Goal: Task Accomplishment & Management: Complete application form

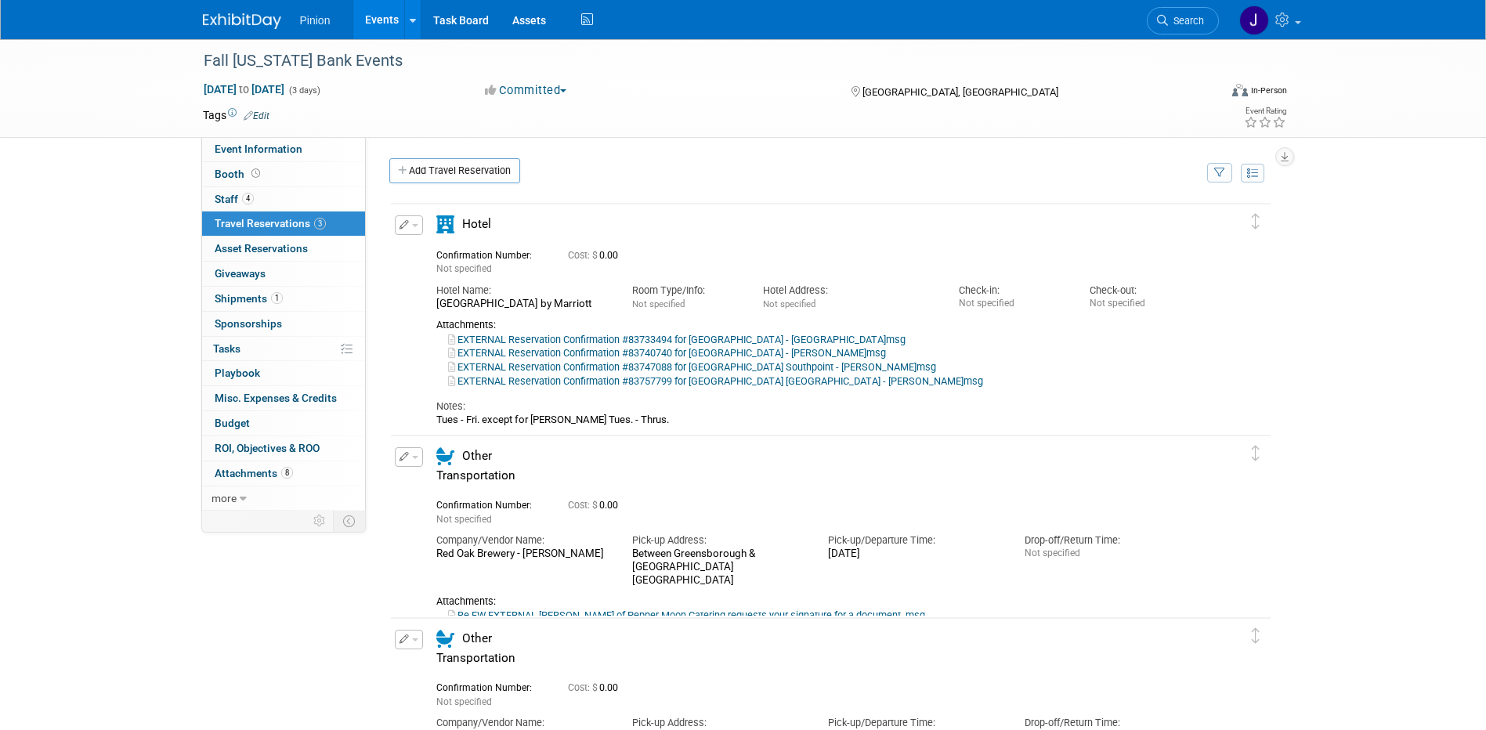
click at [258, 13] on img at bounding box center [242, 21] width 78 height 16
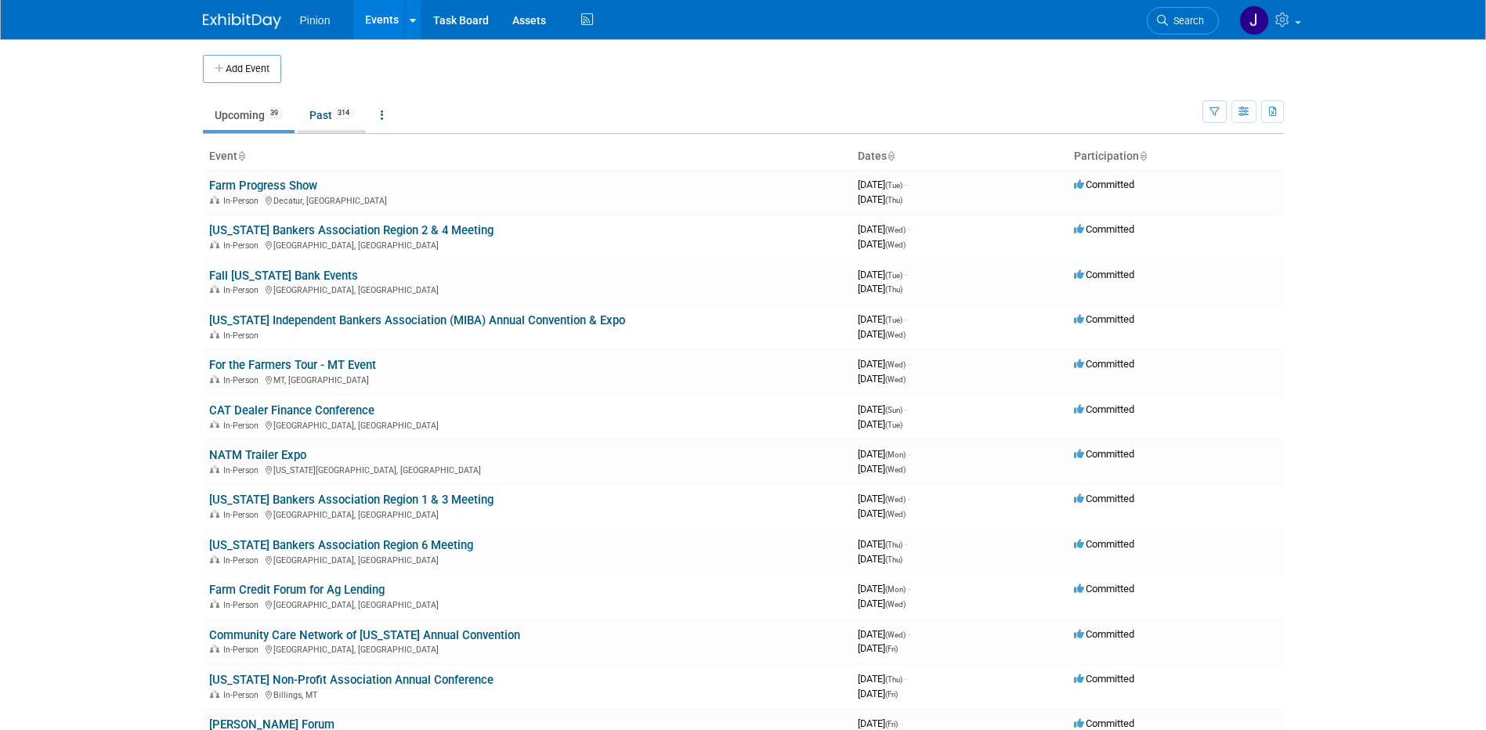
click at [341, 110] on span "314" at bounding box center [343, 113] width 21 height 12
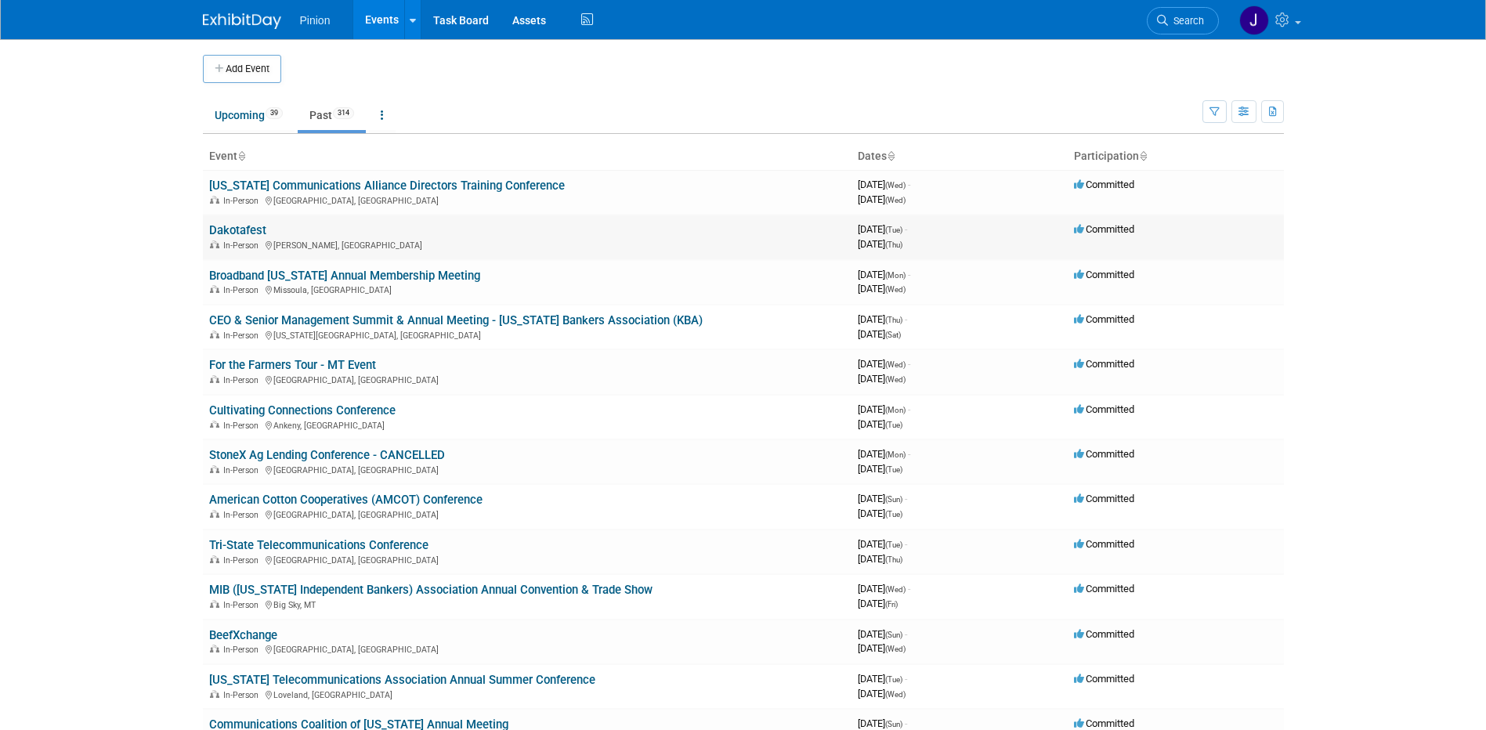
click at [250, 228] on link "Dakotafest" at bounding box center [237, 230] width 57 height 14
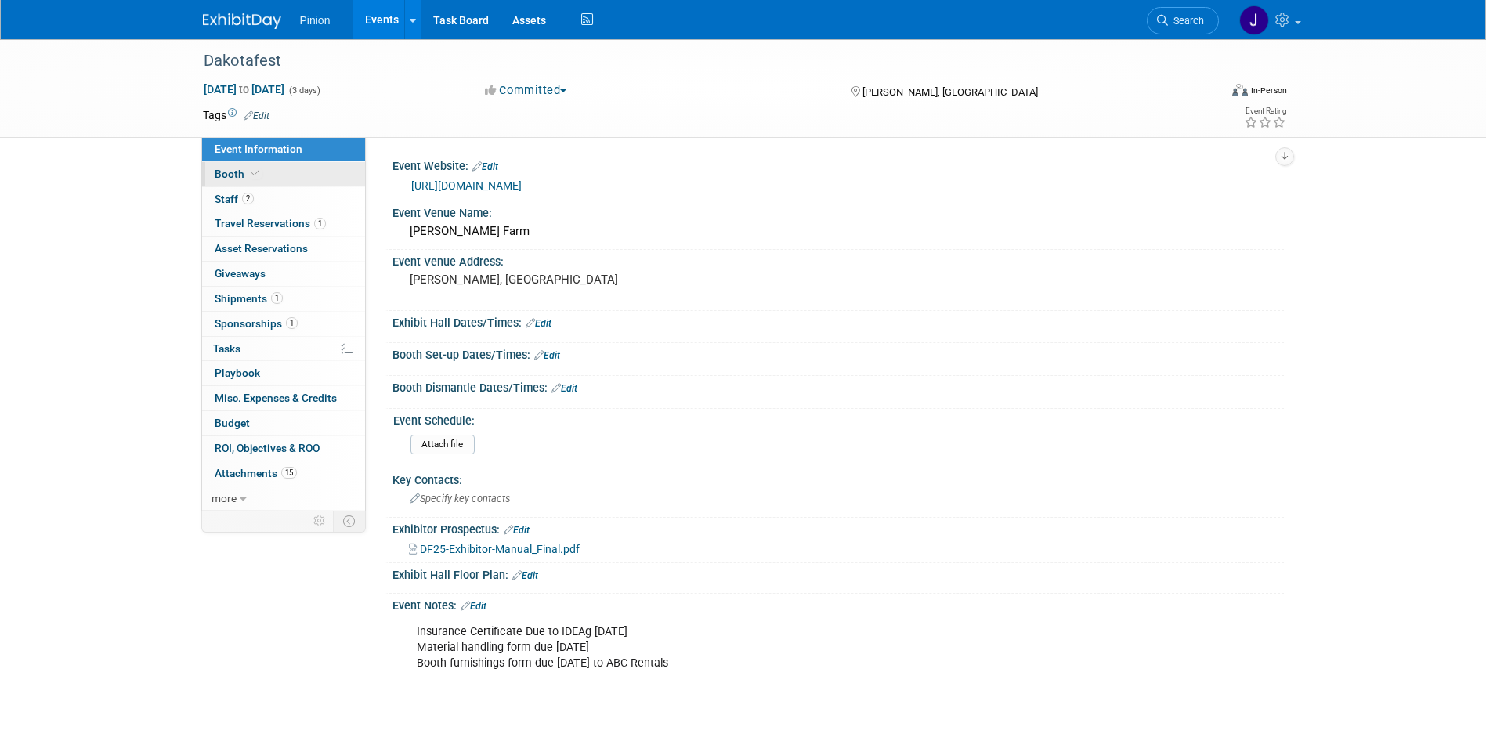
click at [237, 173] on span "Booth" at bounding box center [239, 174] width 48 height 13
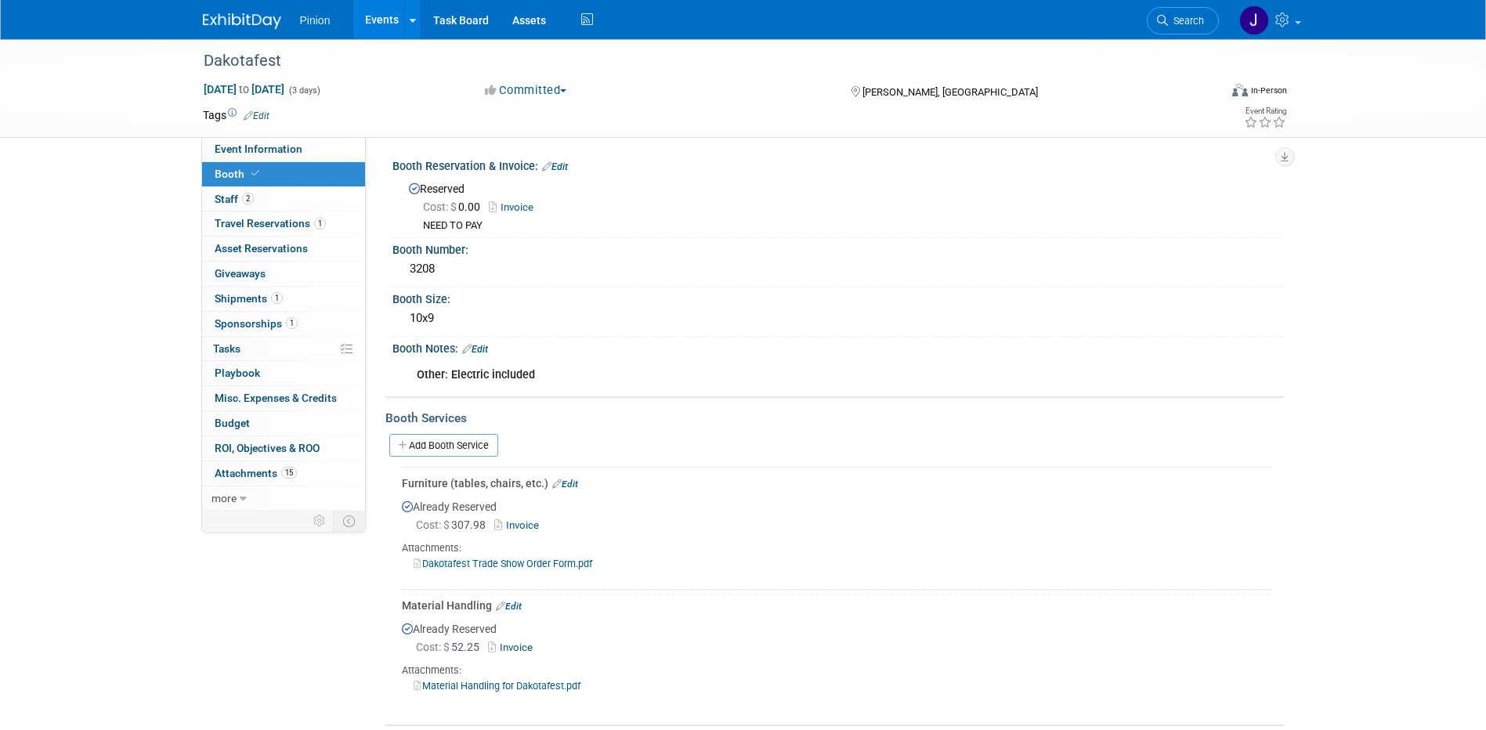
click at [575, 481] on link "Edit" at bounding box center [565, 484] width 26 height 11
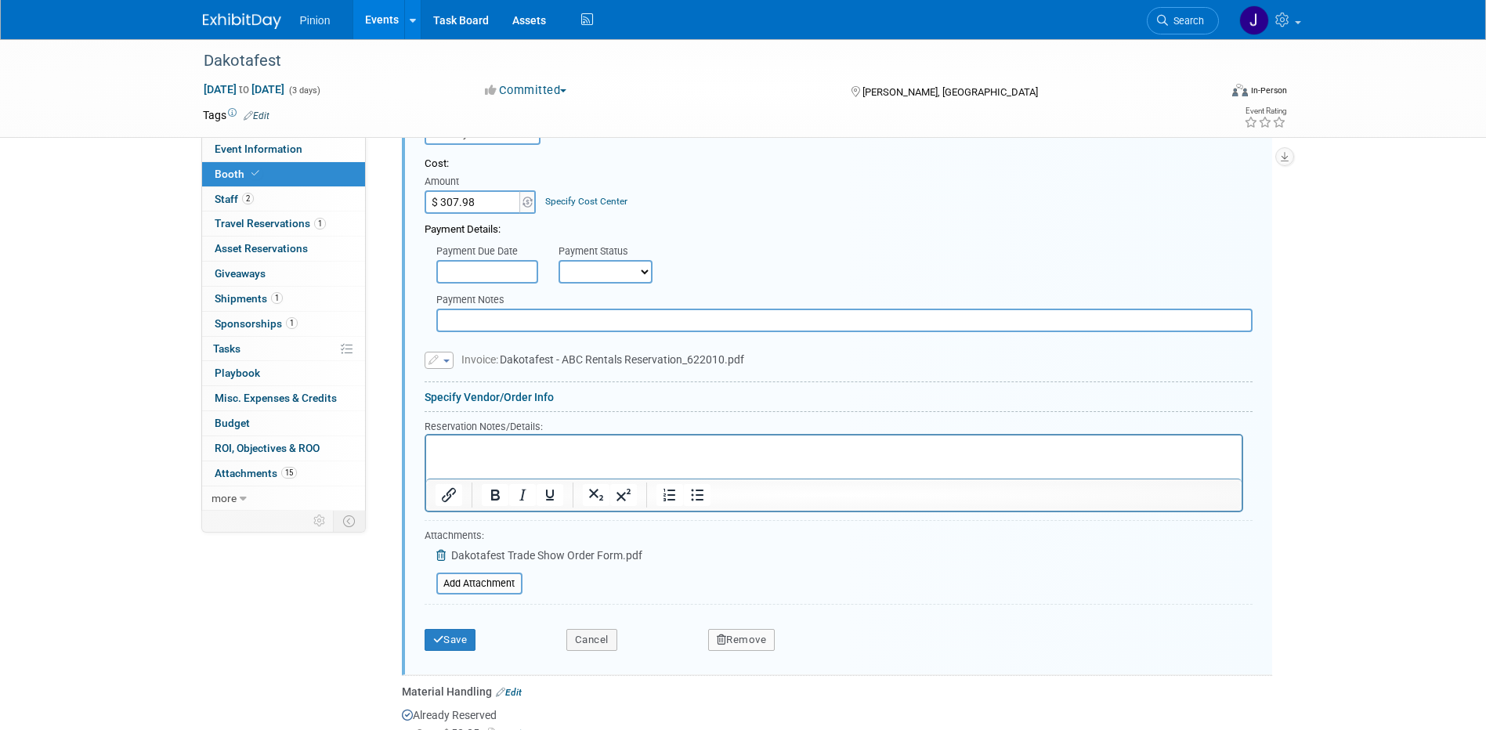
scroll to position [457, 0]
click at [468, 580] on input "file" at bounding box center [427, 582] width 186 height 19
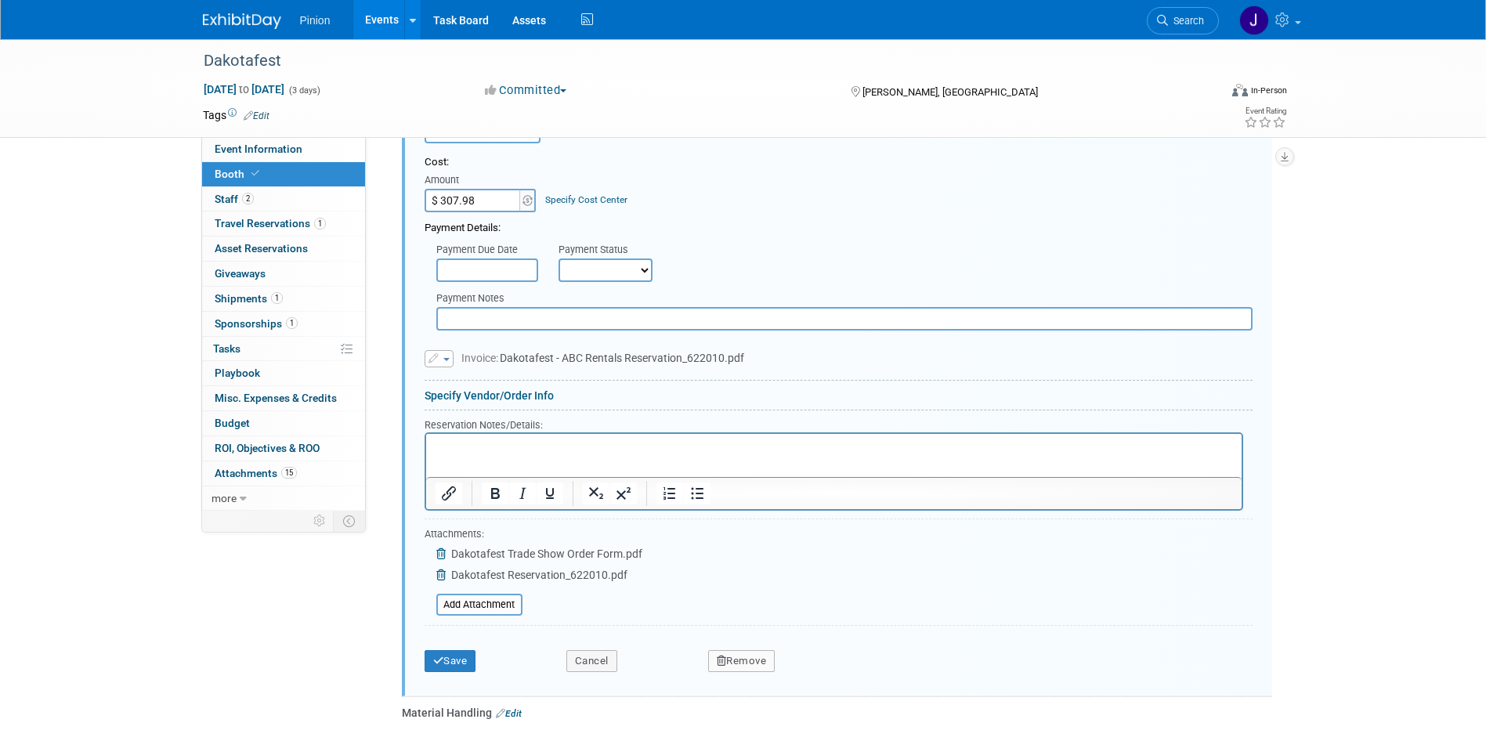
click at [550, 443] on p "Rich Text Area. Press ALT-0 for help." at bounding box center [833, 446] width 797 height 15
paste body "Rich Text Area. Press ALT-0 for help."
click at [466, 656] on button "Save" at bounding box center [450, 661] width 52 height 22
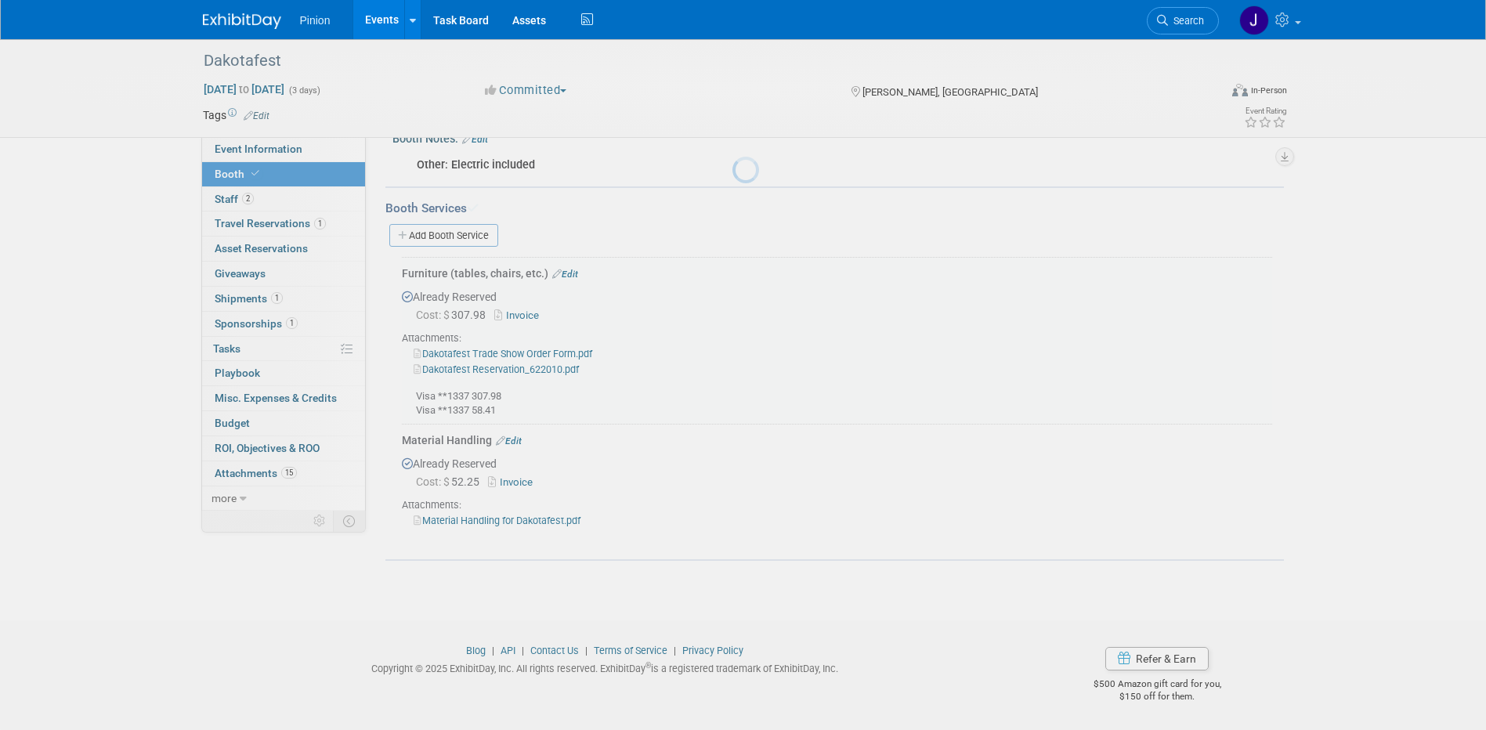
scroll to position [208, 0]
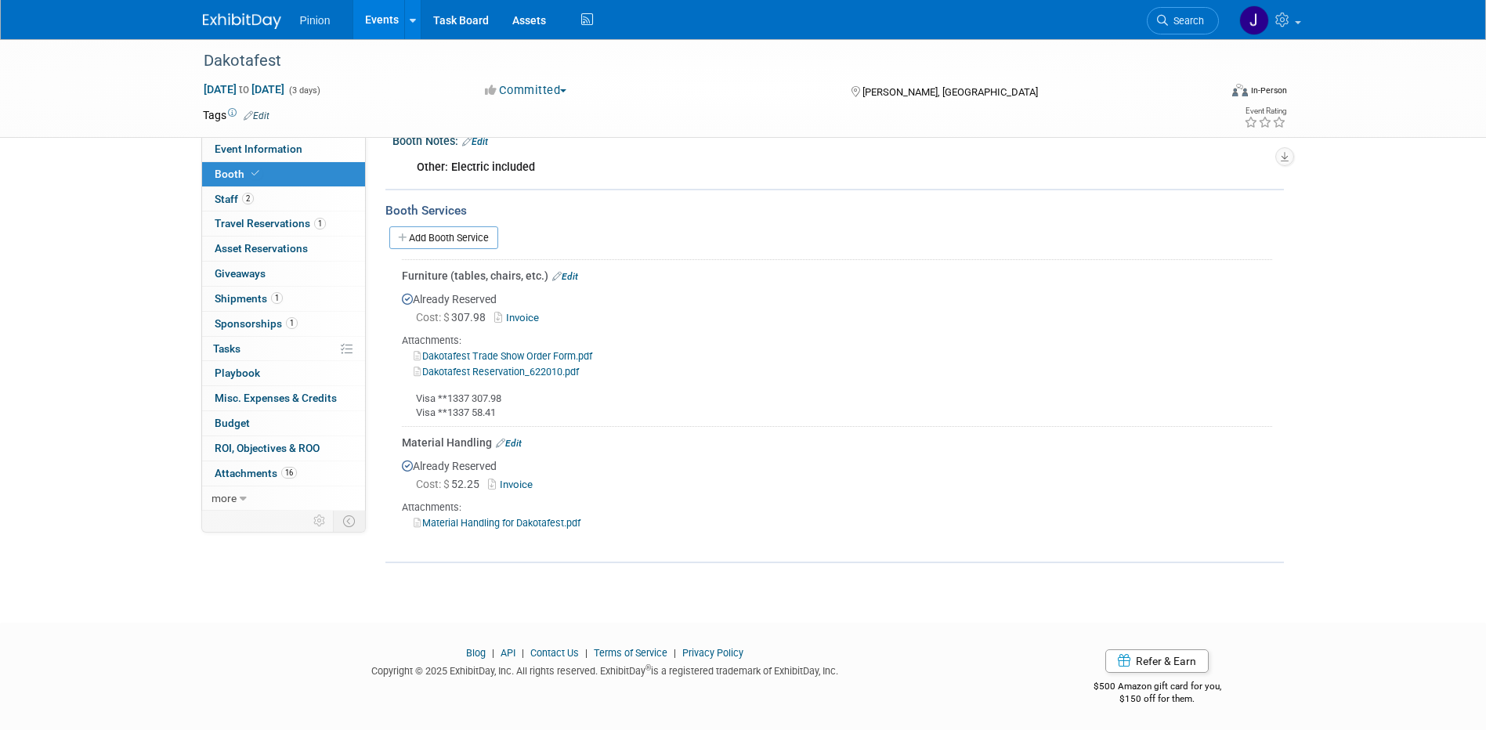
click at [229, 26] on img at bounding box center [242, 21] width 78 height 16
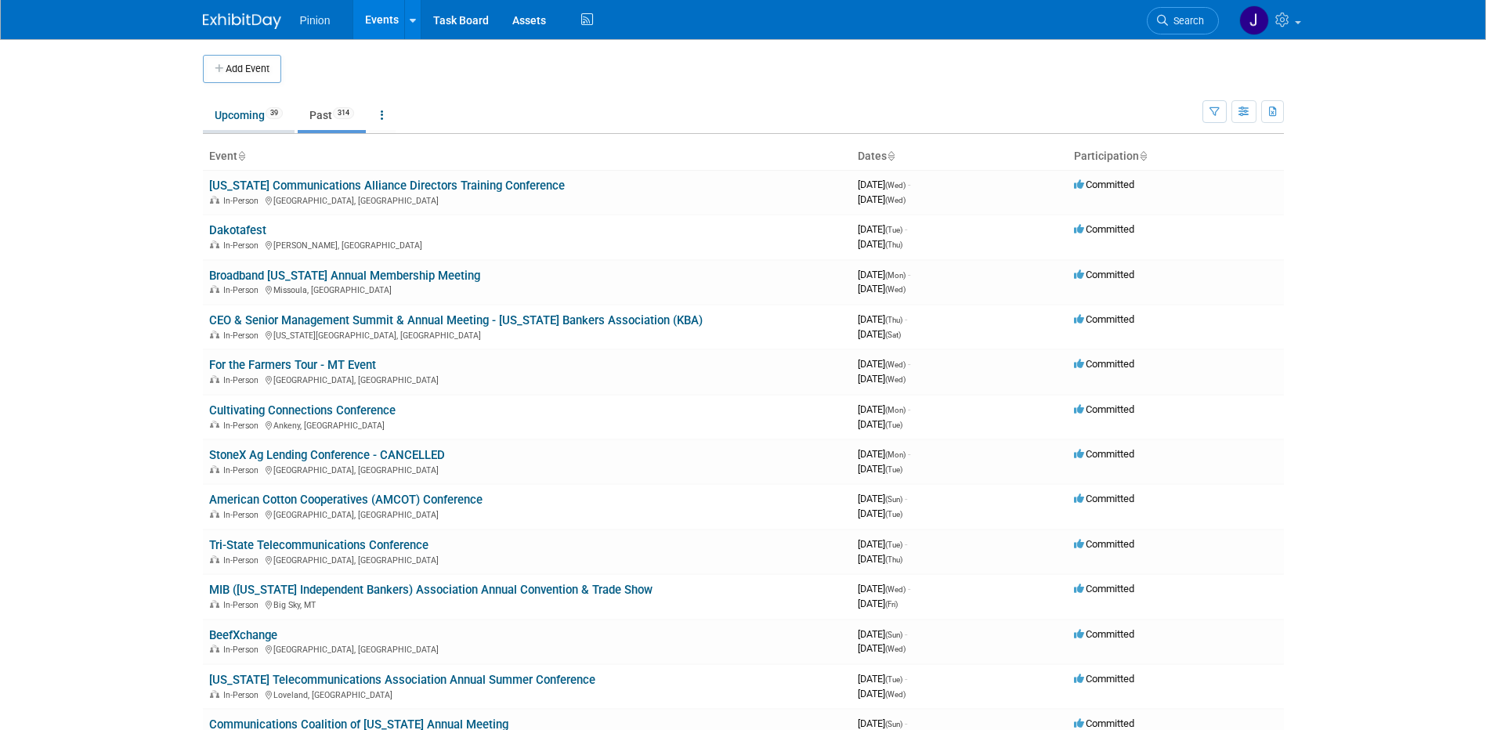
click at [238, 116] on link "Upcoming 39" at bounding box center [249, 115] width 92 height 30
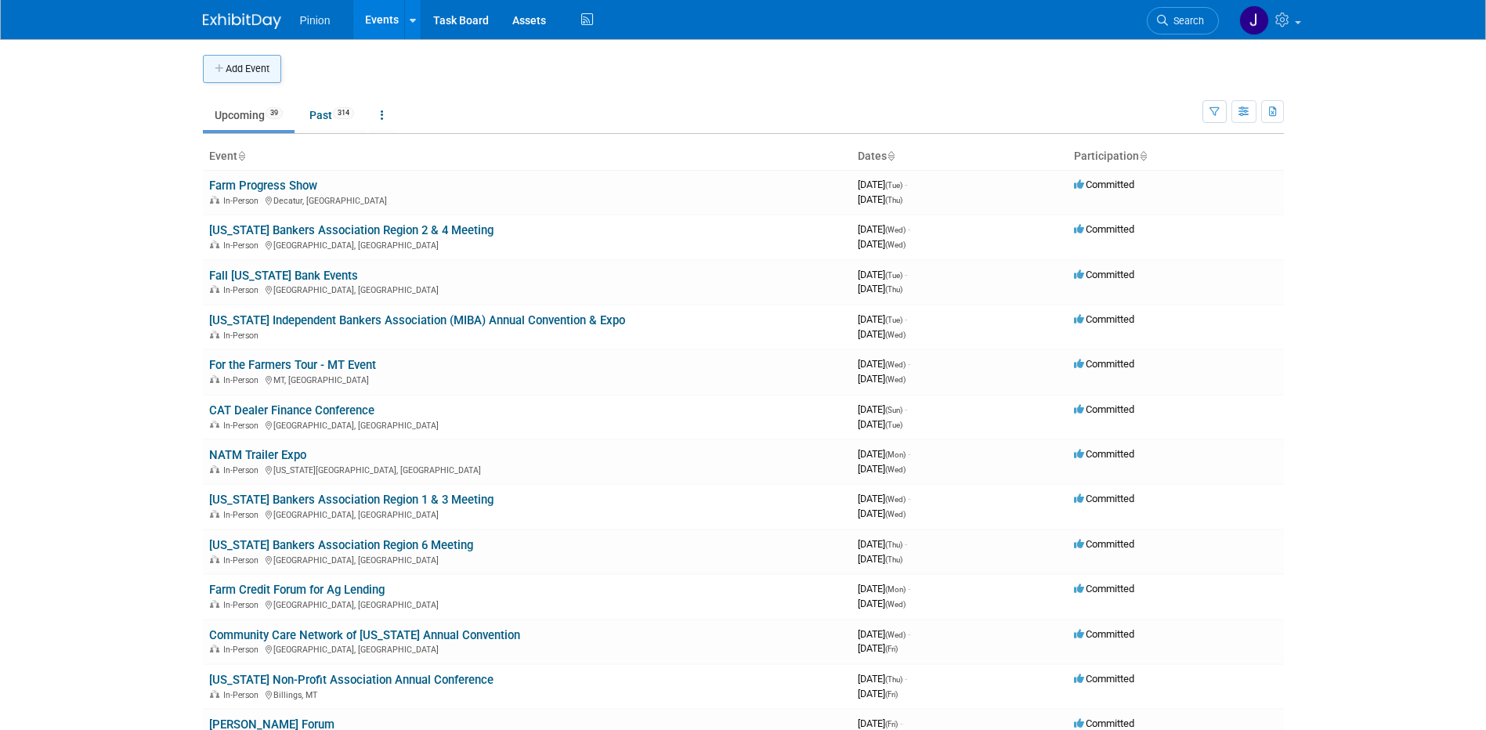
click at [260, 69] on button "Add Event" at bounding box center [242, 69] width 78 height 28
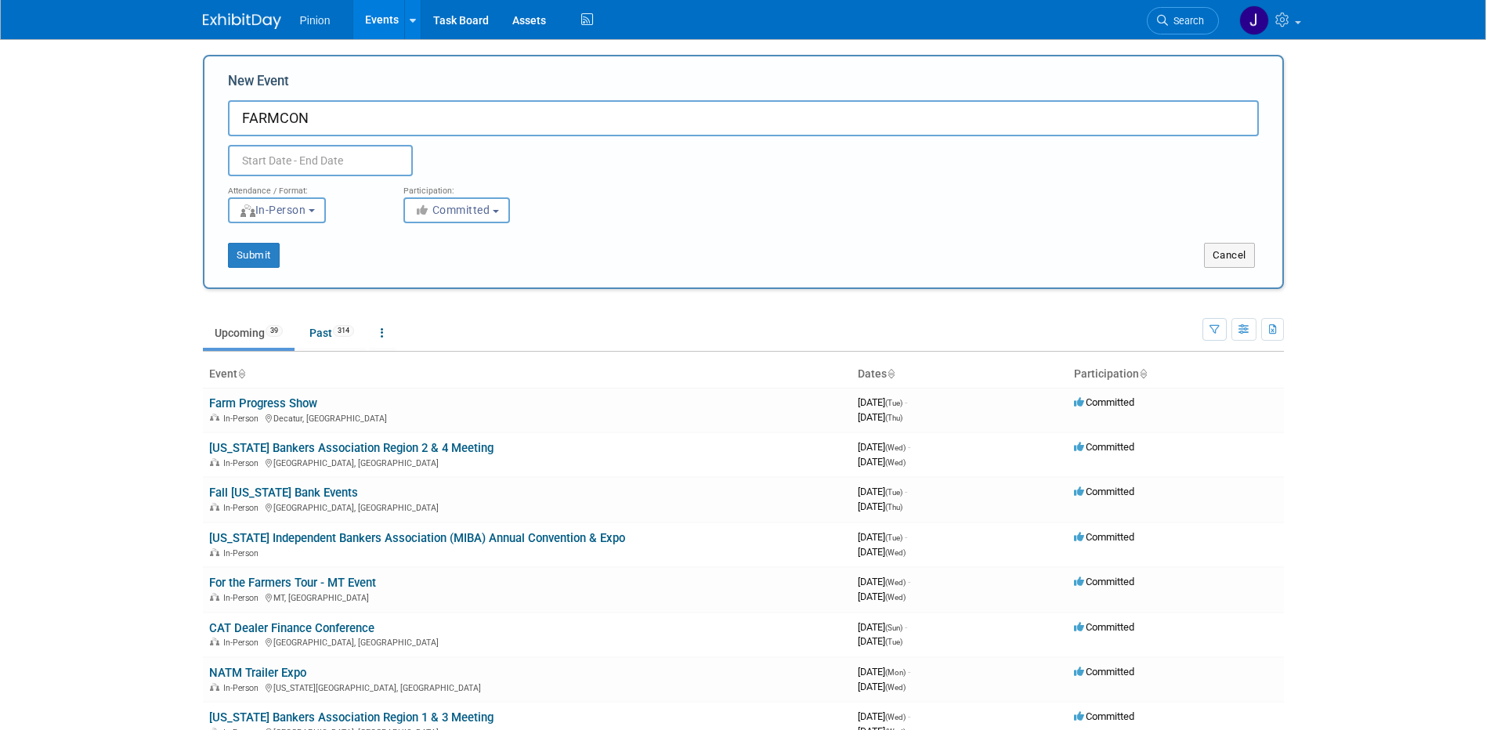
type input "FARMCON"
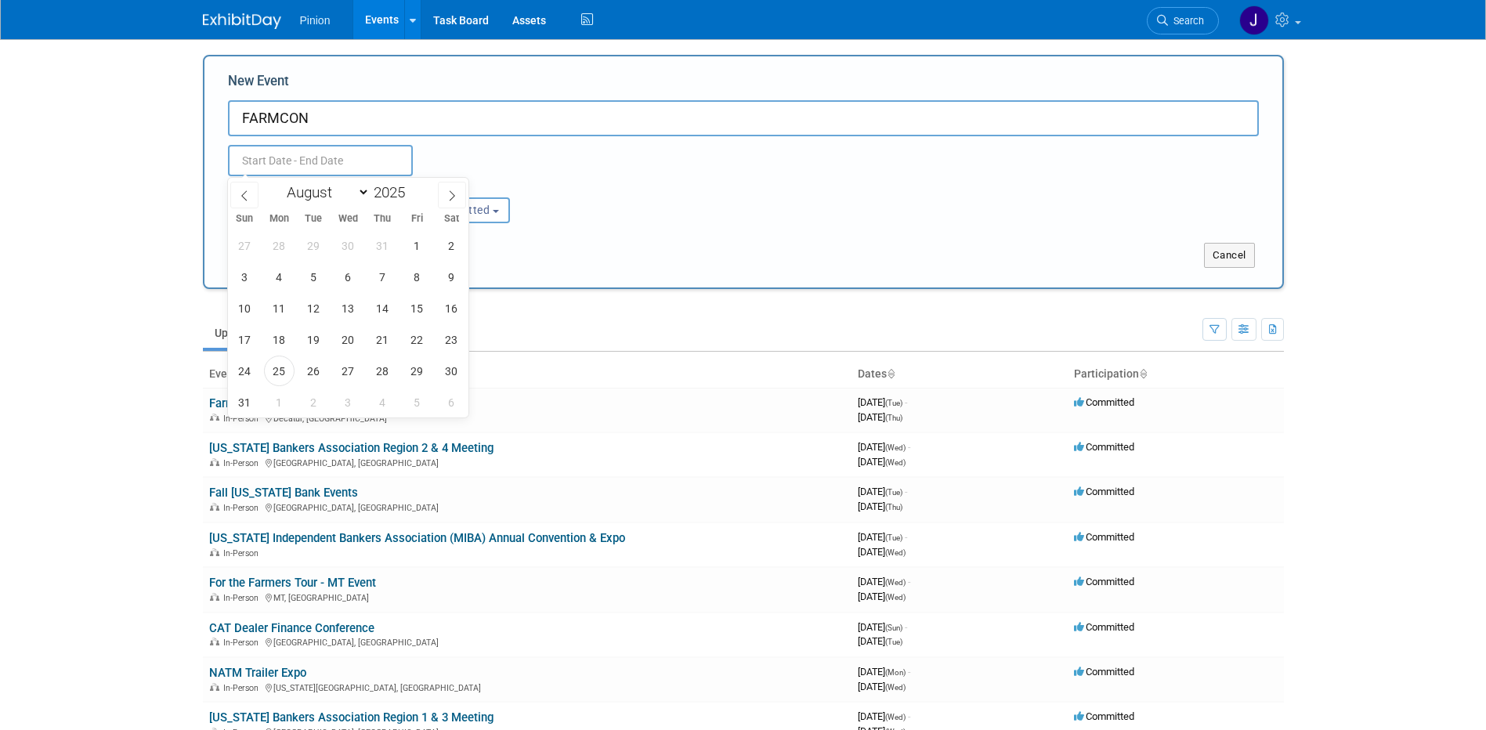
click at [352, 163] on input "text" at bounding box center [320, 160] width 185 height 31
click at [444, 190] on span at bounding box center [452, 195] width 28 height 27
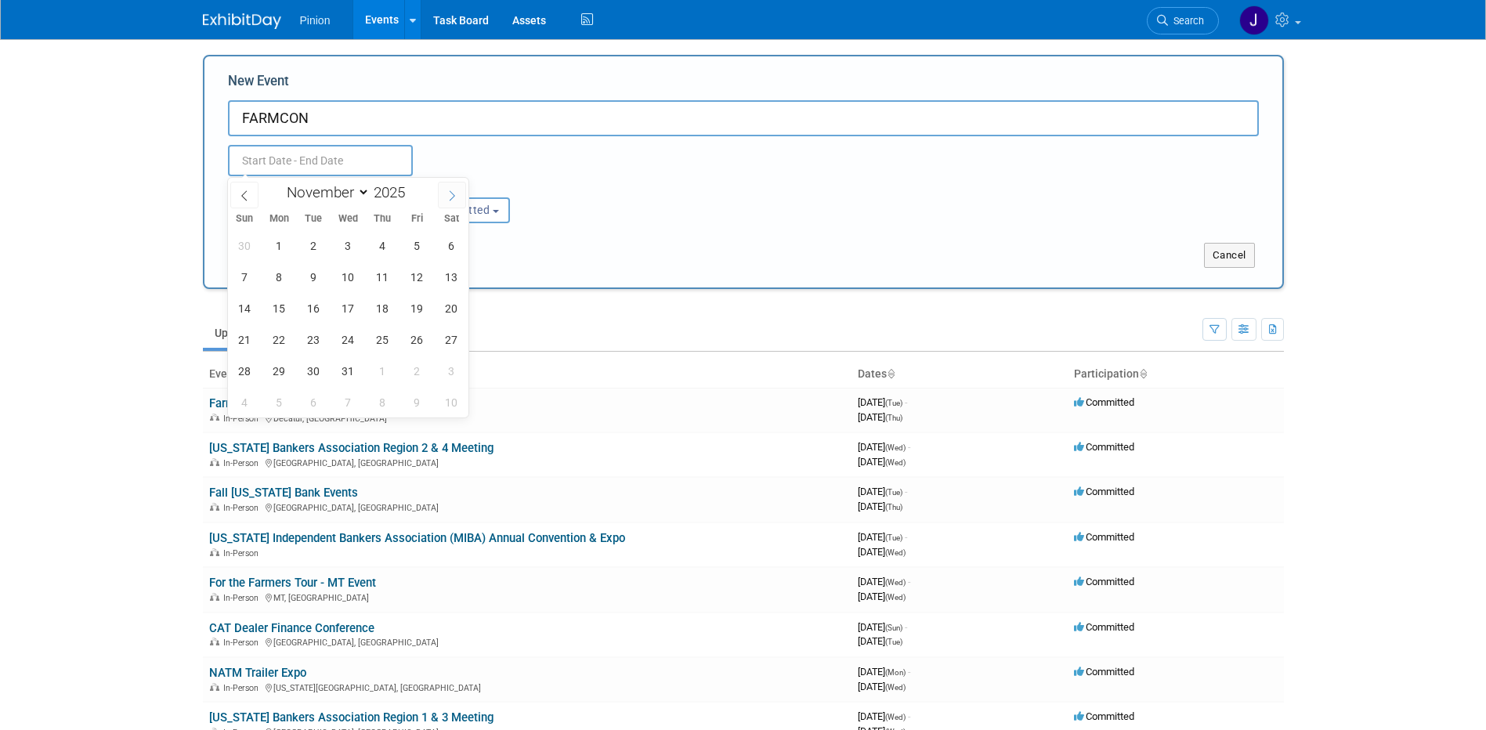
select select "11"
click at [441, 190] on span at bounding box center [452, 195] width 28 height 27
type input "2026"
select select "0"
click at [340, 277] on span "7" at bounding box center [348, 277] width 31 height 31
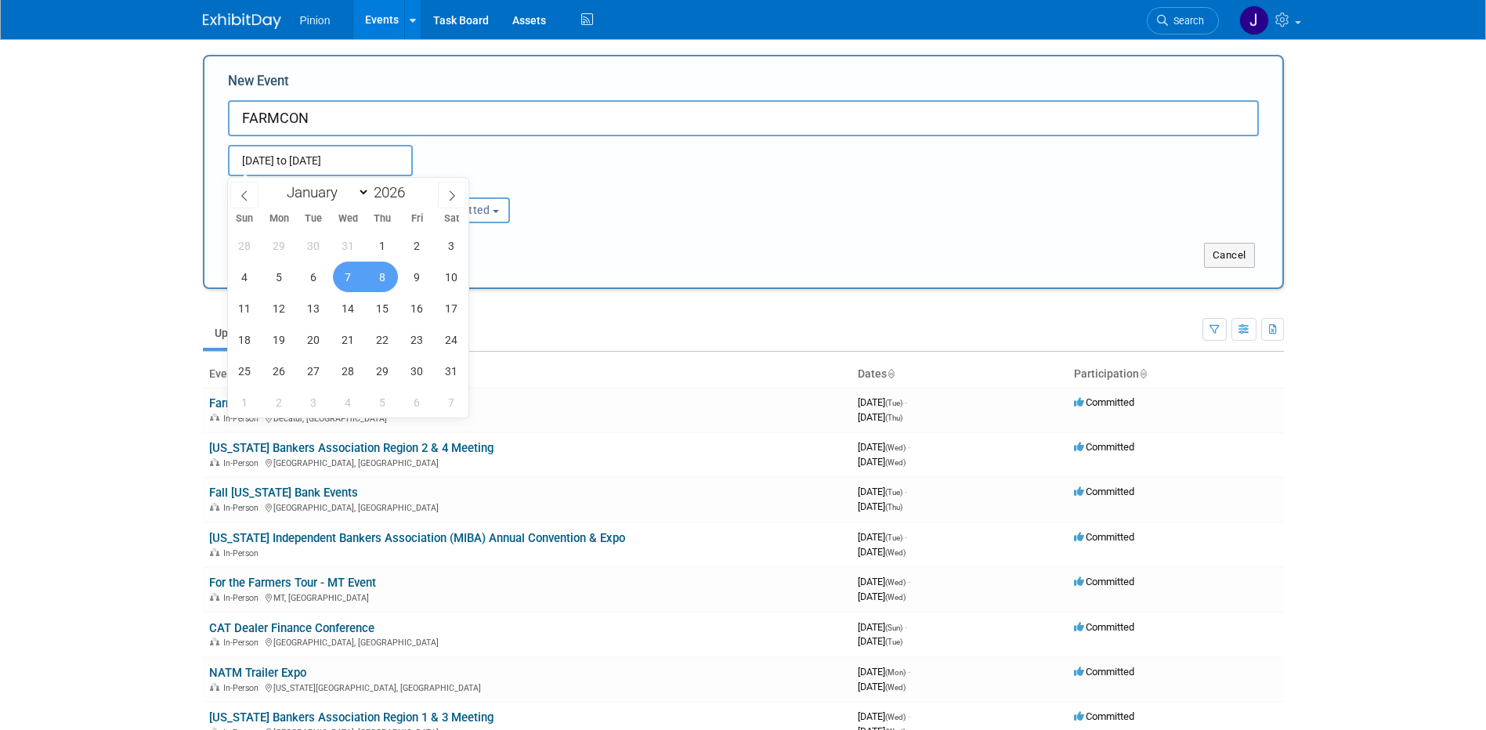
click at [379, 276] on span "8" at bounding box center [382, 277] width 31 height 31
type input "[DATE] to [DATE]"
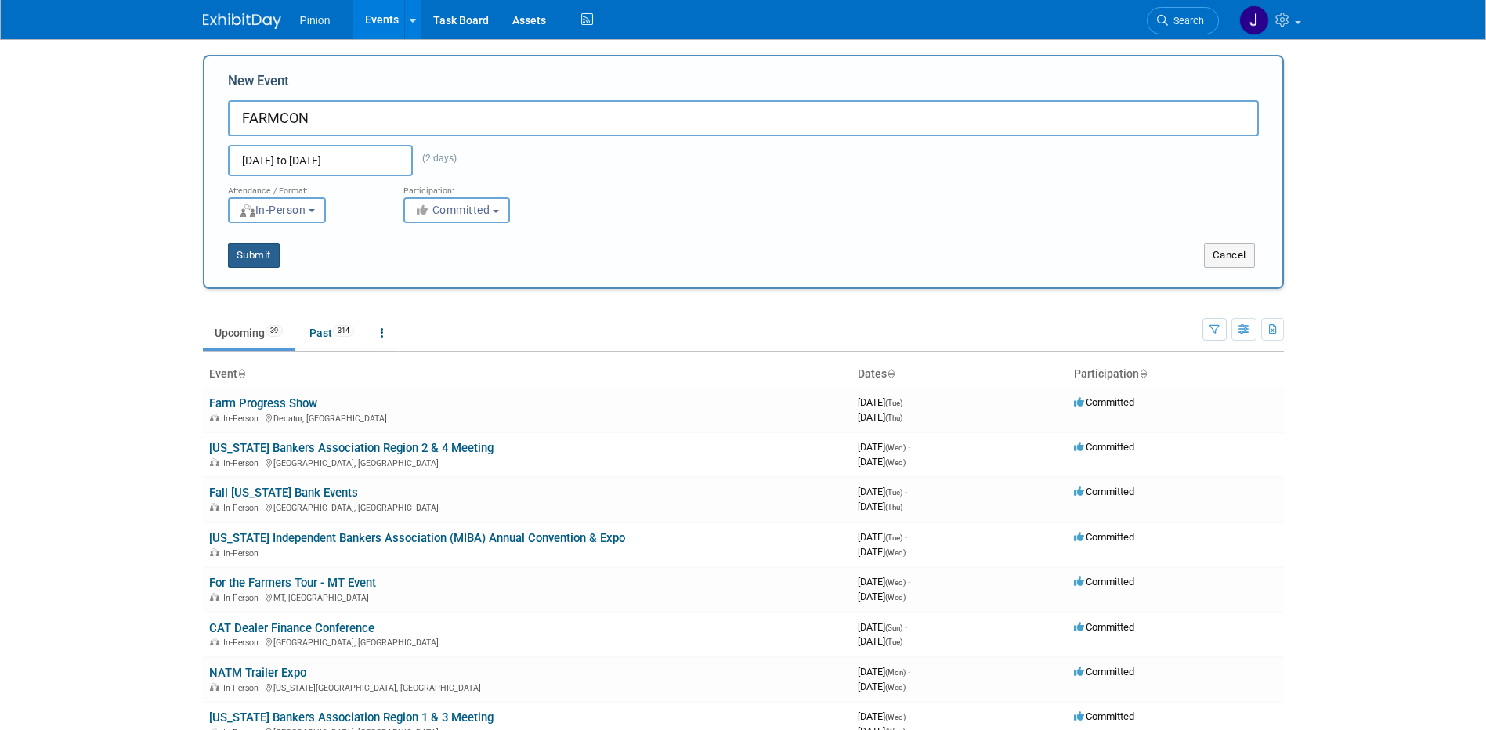
click at [261, 248] on button "Submit" at bounding box center [254, 255] width 52 height 25
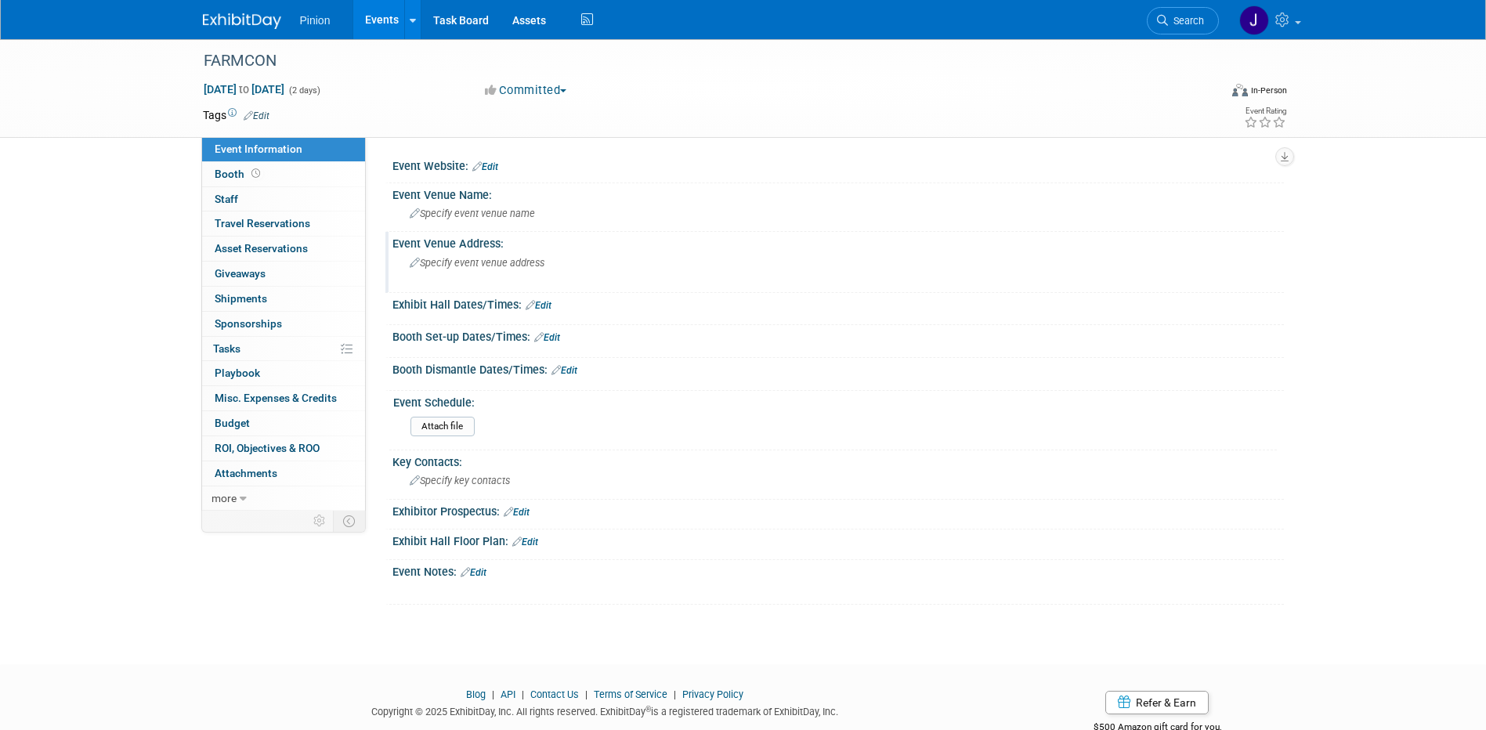
click at [444, 268] on span "Specify event venue address" at bounding box center [477, 263] width 135 height 12
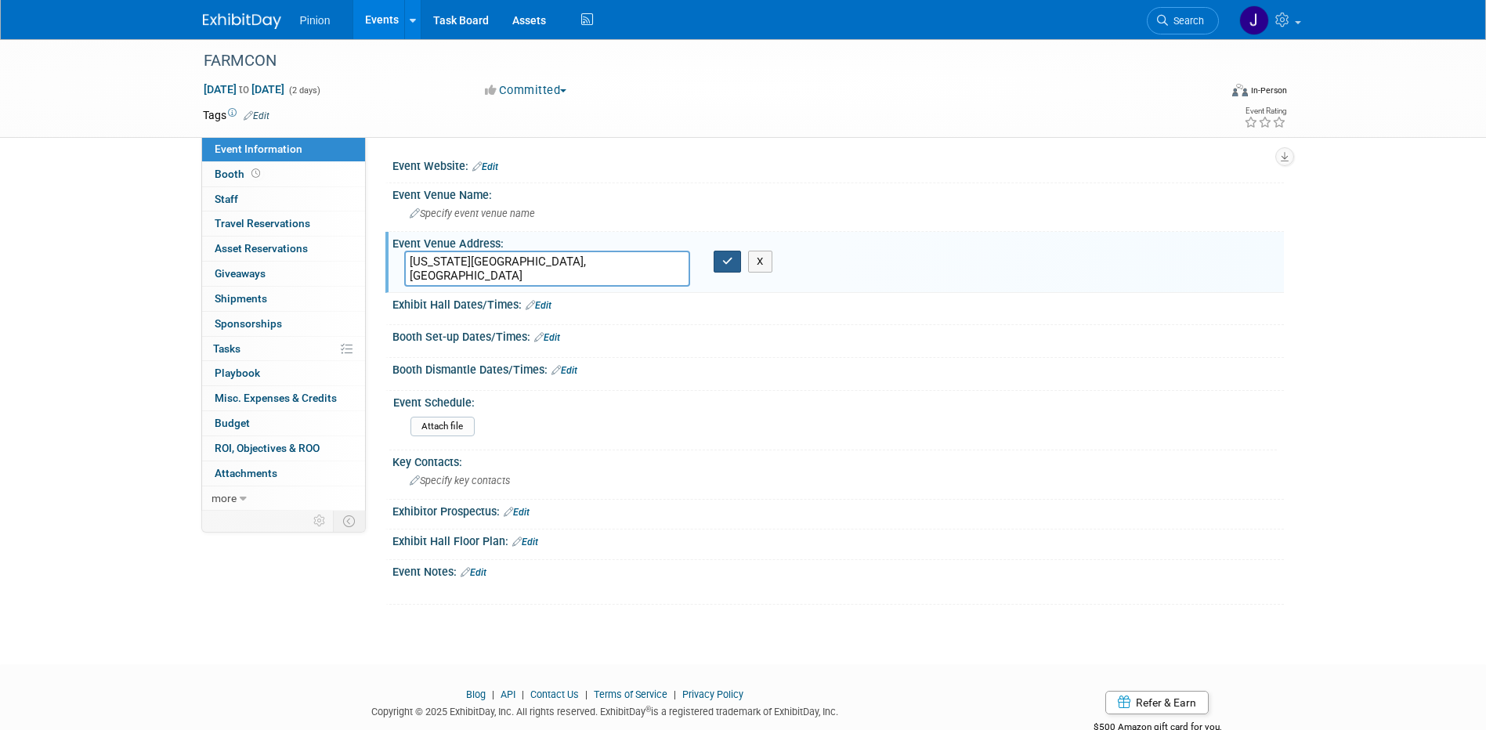
type textarea "[US_STATE][GEOGRAPHIC_DATA], [GEOGRAPHIC_DATA]"
click at [728, 264] on icon "button" at bounding box center [727, 261] width 11 height 10
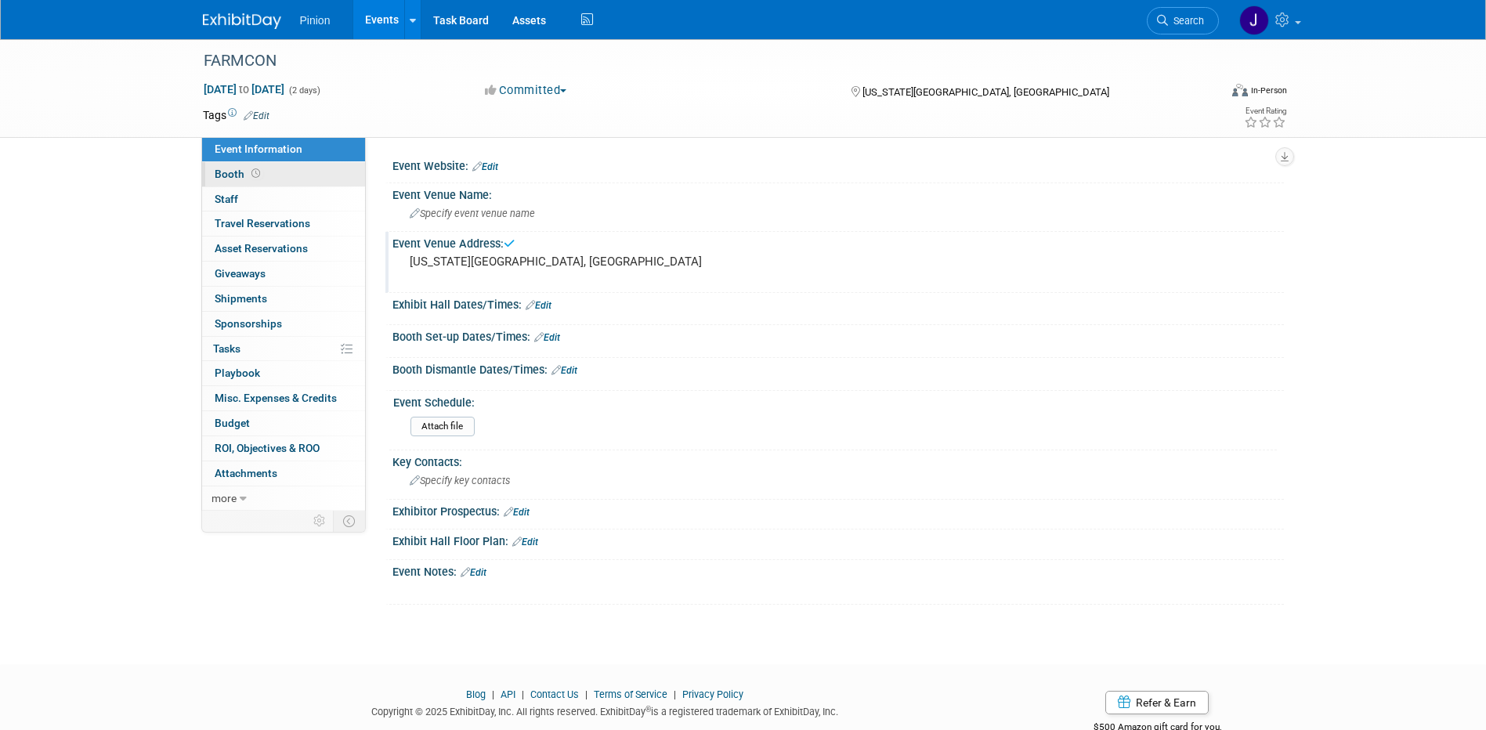
click at [248, 175] on span at bounding box center [255, 174] width 15 height 12
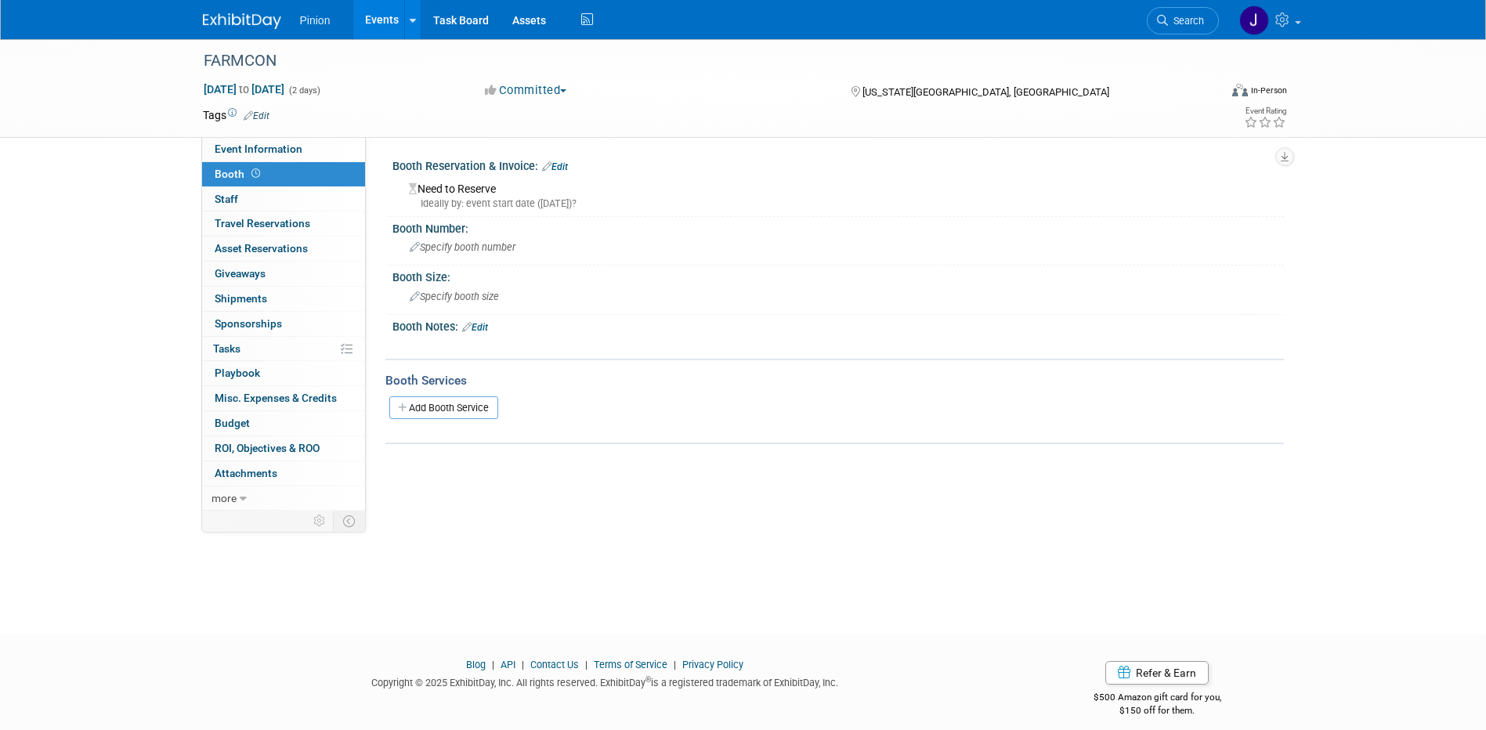
click at [564, 162] on link "Edit" at bounding box center [555, 166] width 26 height 11
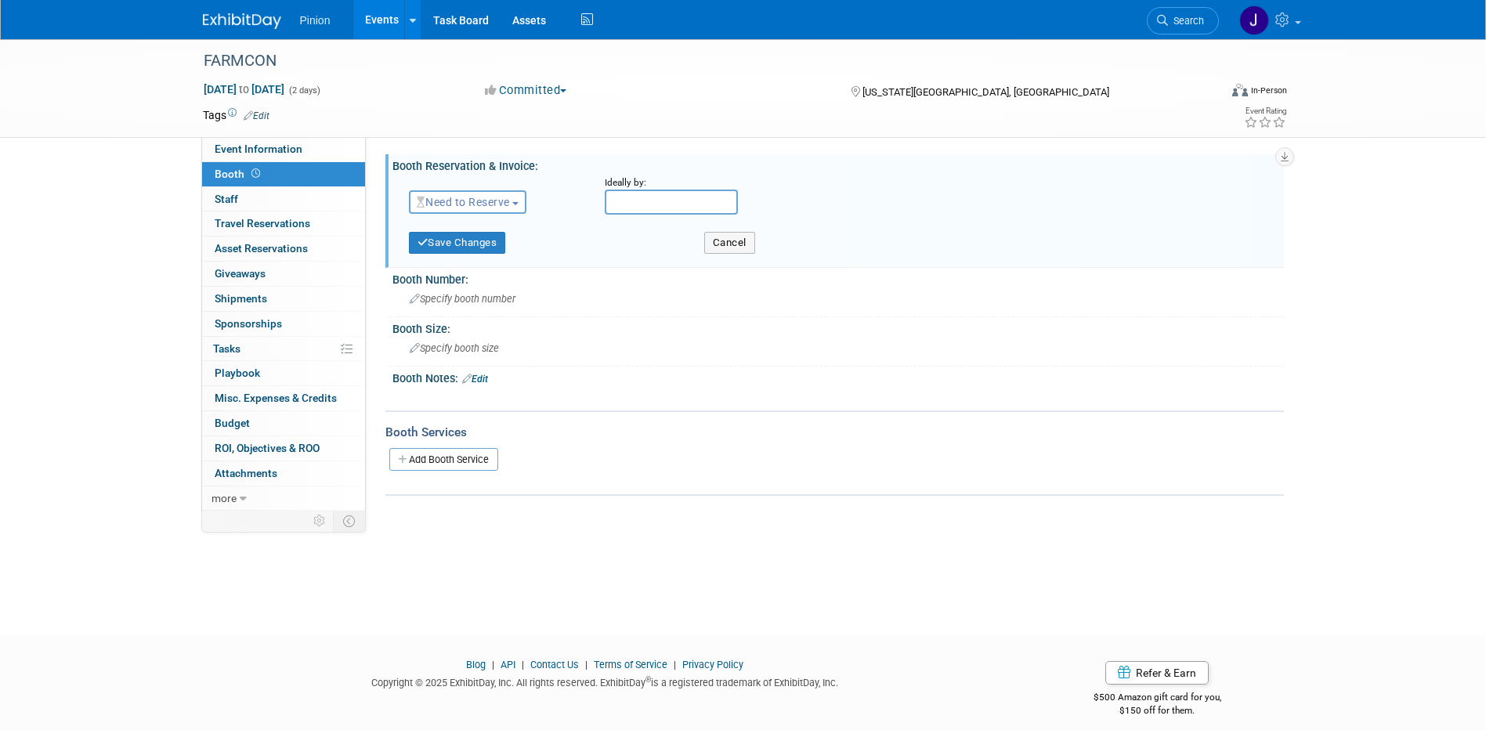
click at [488, 202] on span "Need to Reserve" at bounding box center [463, 202] width 93 height 13
click at [472, 247] on link "Reserved" at bounding box center [494, 251] width 168 height 22
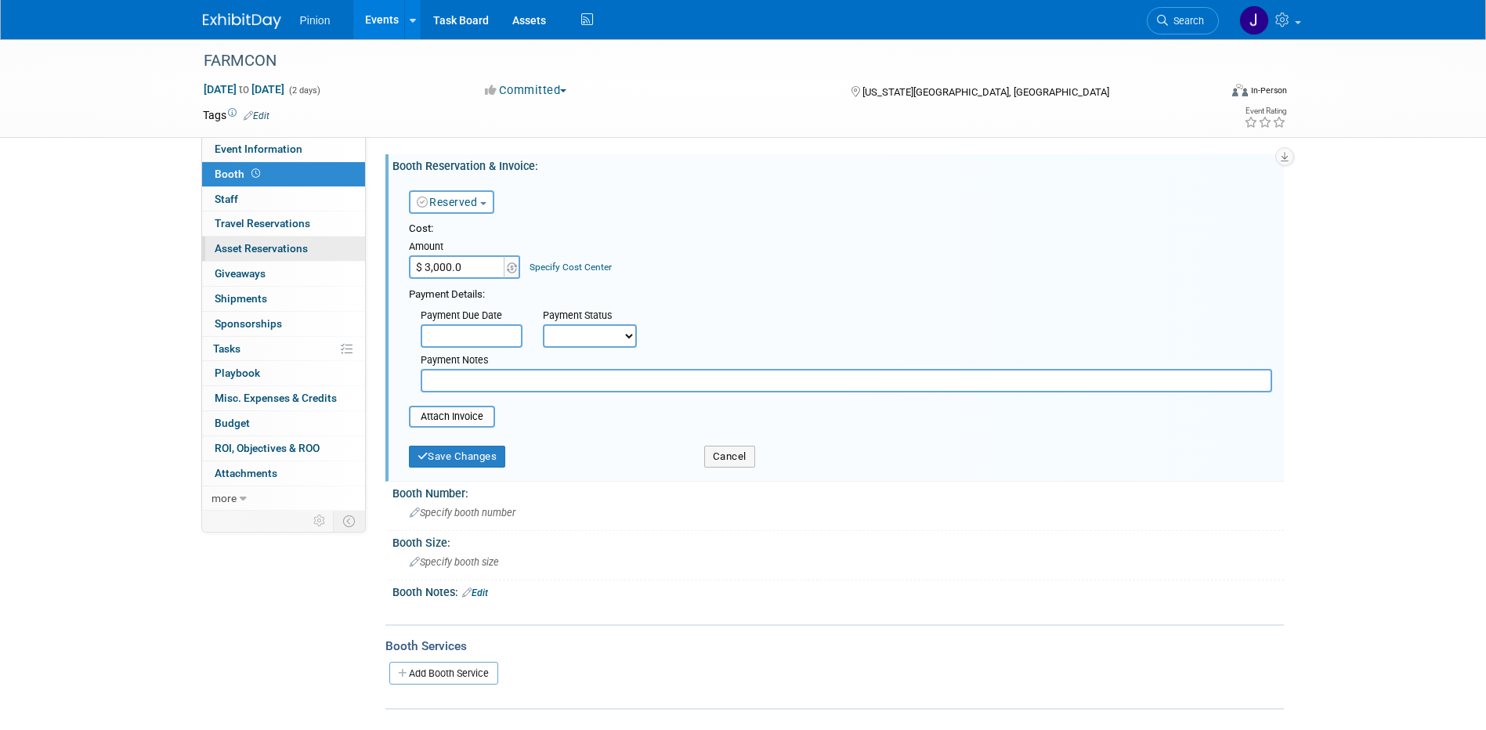
type input "$ 3,000.00"
click at [480, 415] on input "file" at bounding box center [400, 416] width 186 height 19
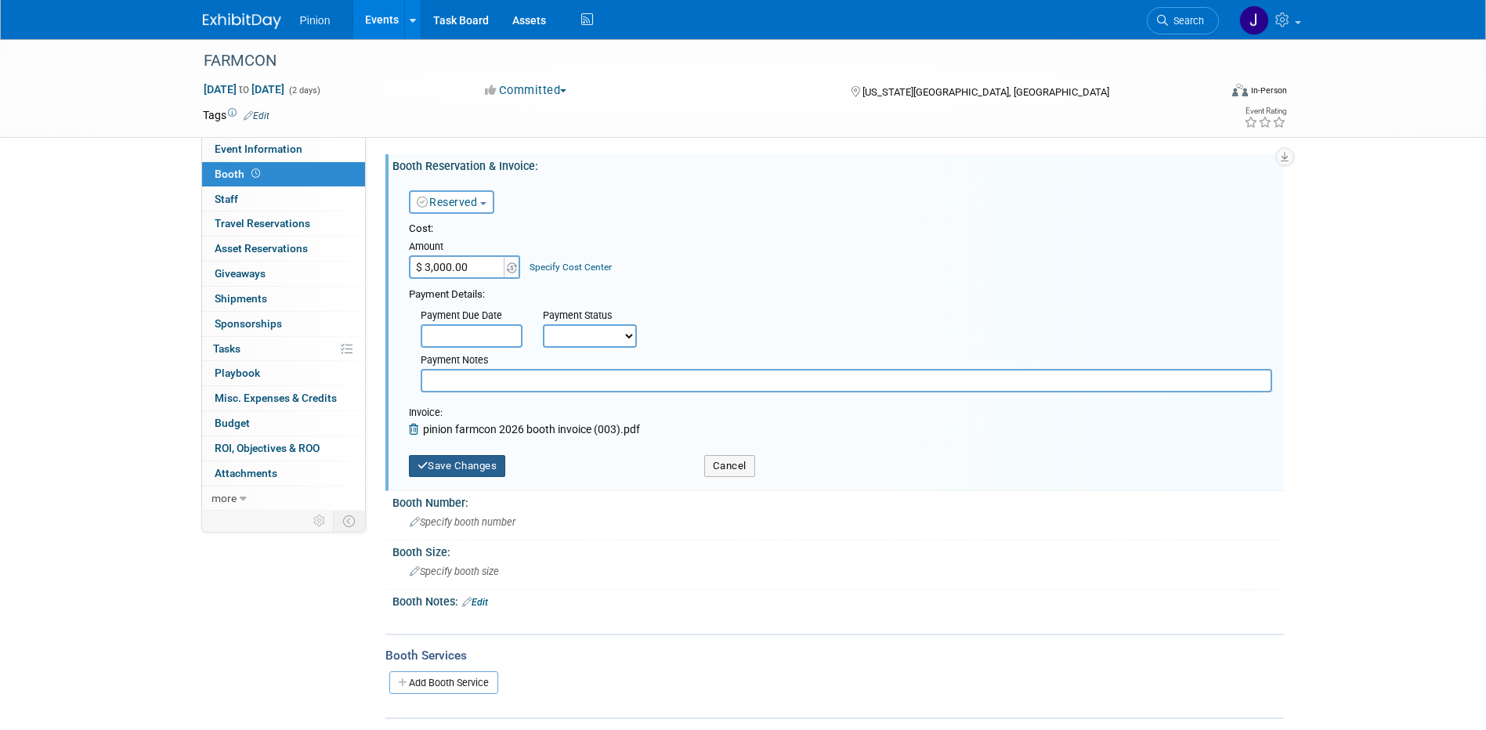
click at [457, 475] on button "Save Changes" at bounding box center [457, 466] width 97 height 22
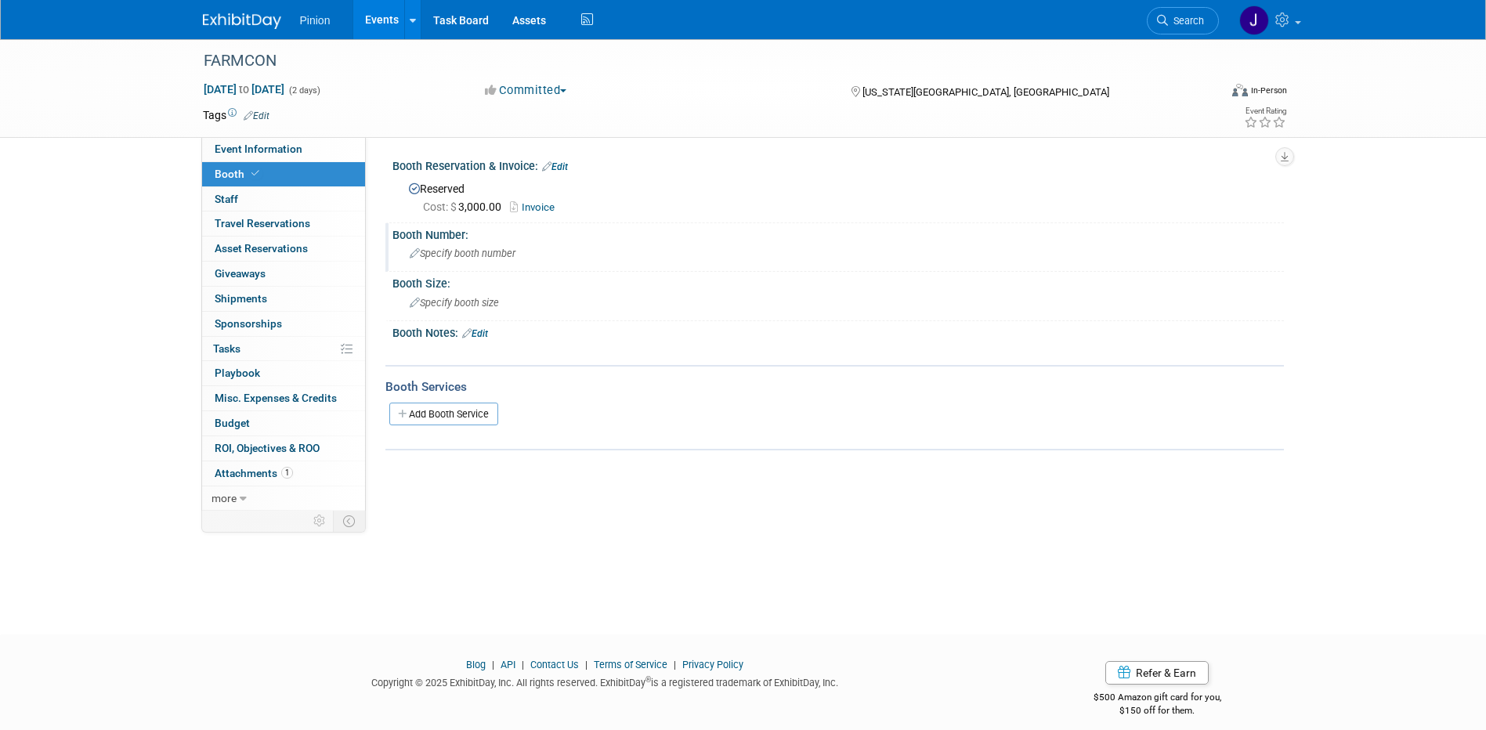
click at [481, 241] on div "Specify booth number" at bounding box center [838, 253] width 868 height 24
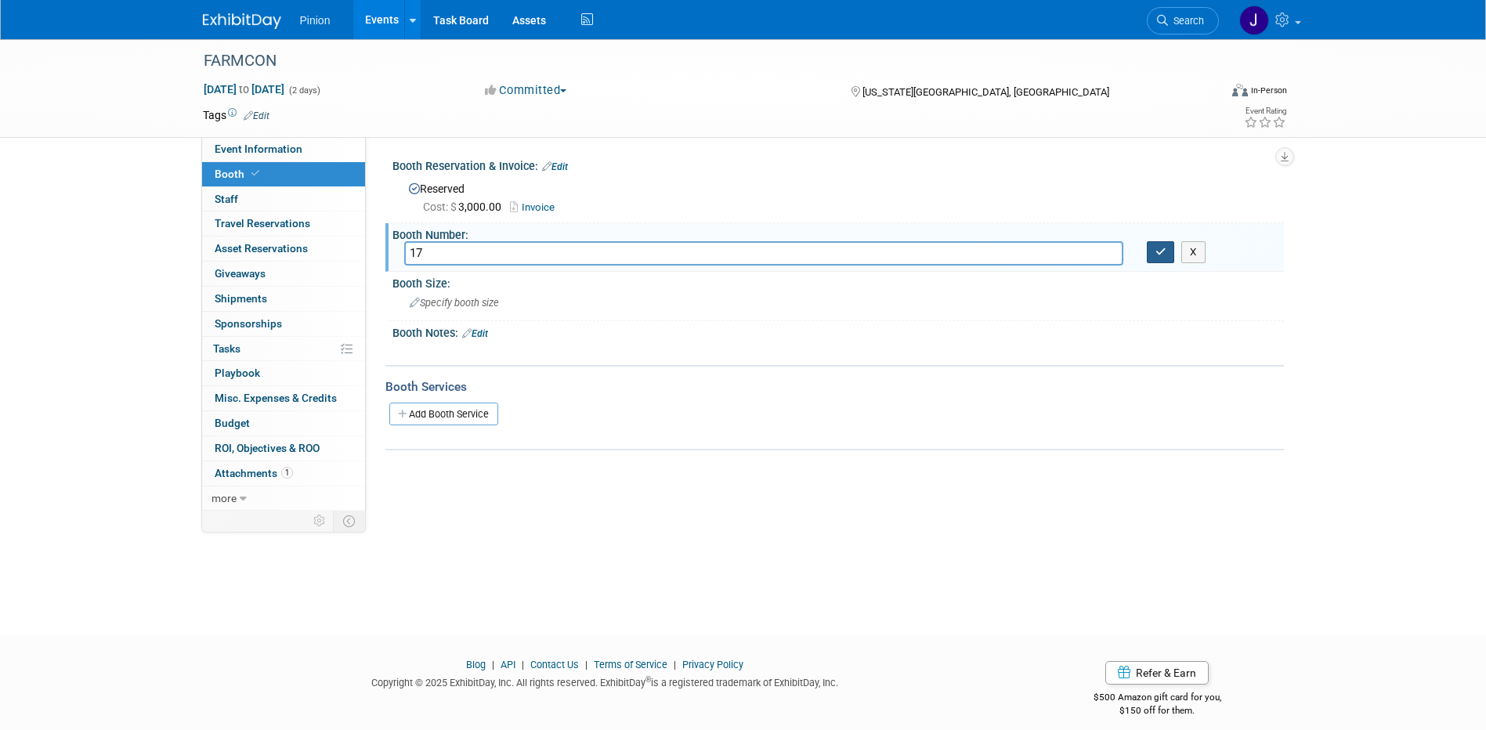
type input "17"
click at [1170, 249] on button "button" at bounding box center [1161, 252] width 28 height 22
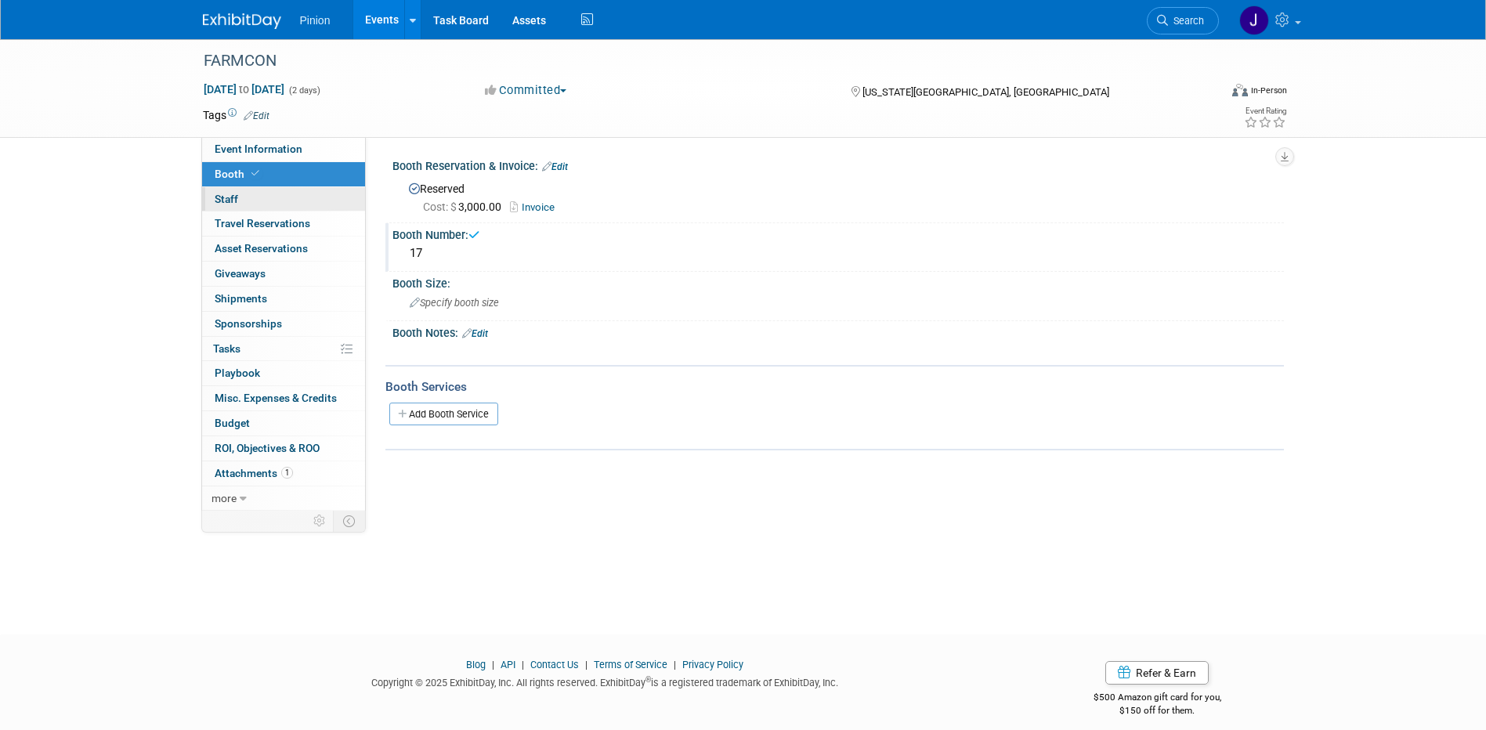
click at [256, 199] on link "0 Staff 0" at bounding box center [283, 199] width 163 height 24
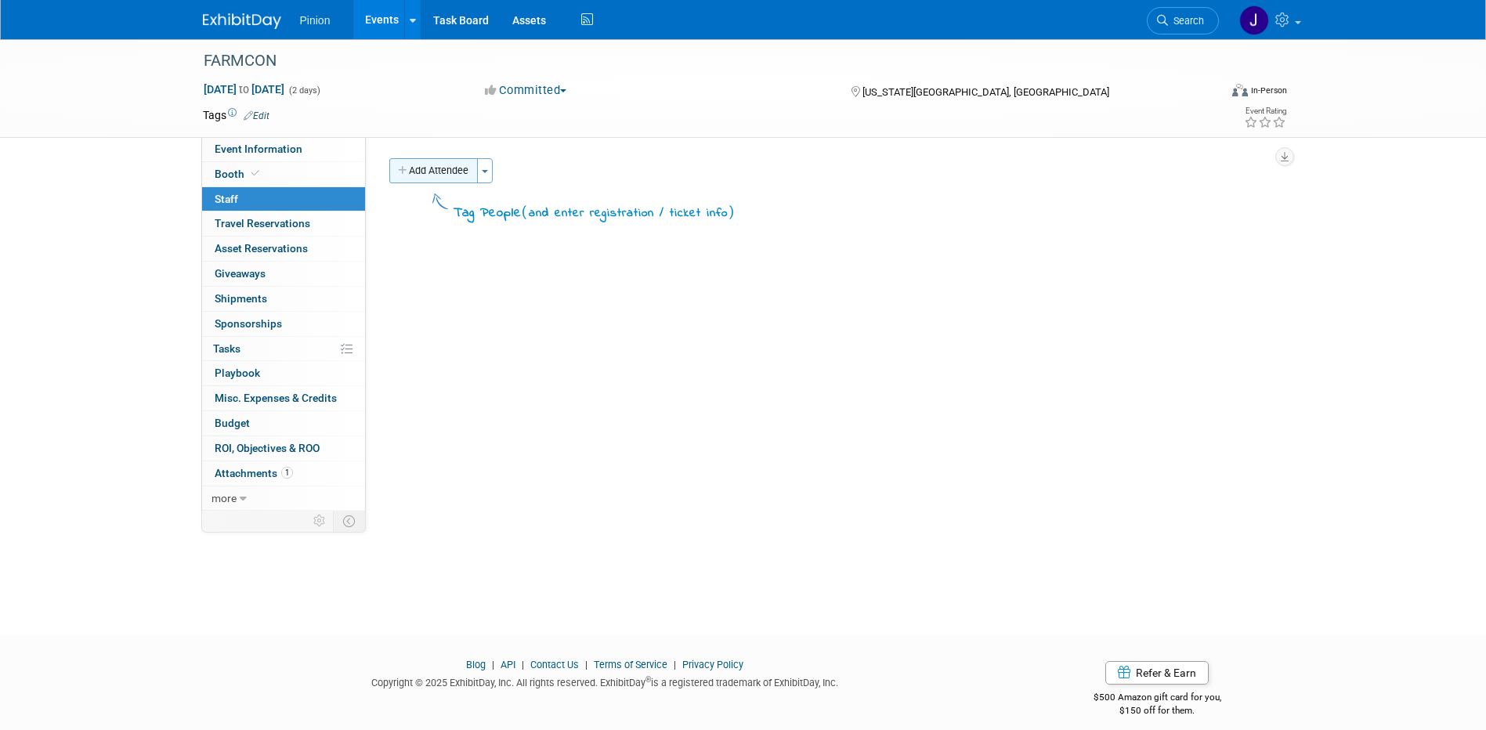
click at [447, 168] on button "Add Attendee" at bounding box center [433, 170] width 89 height 25
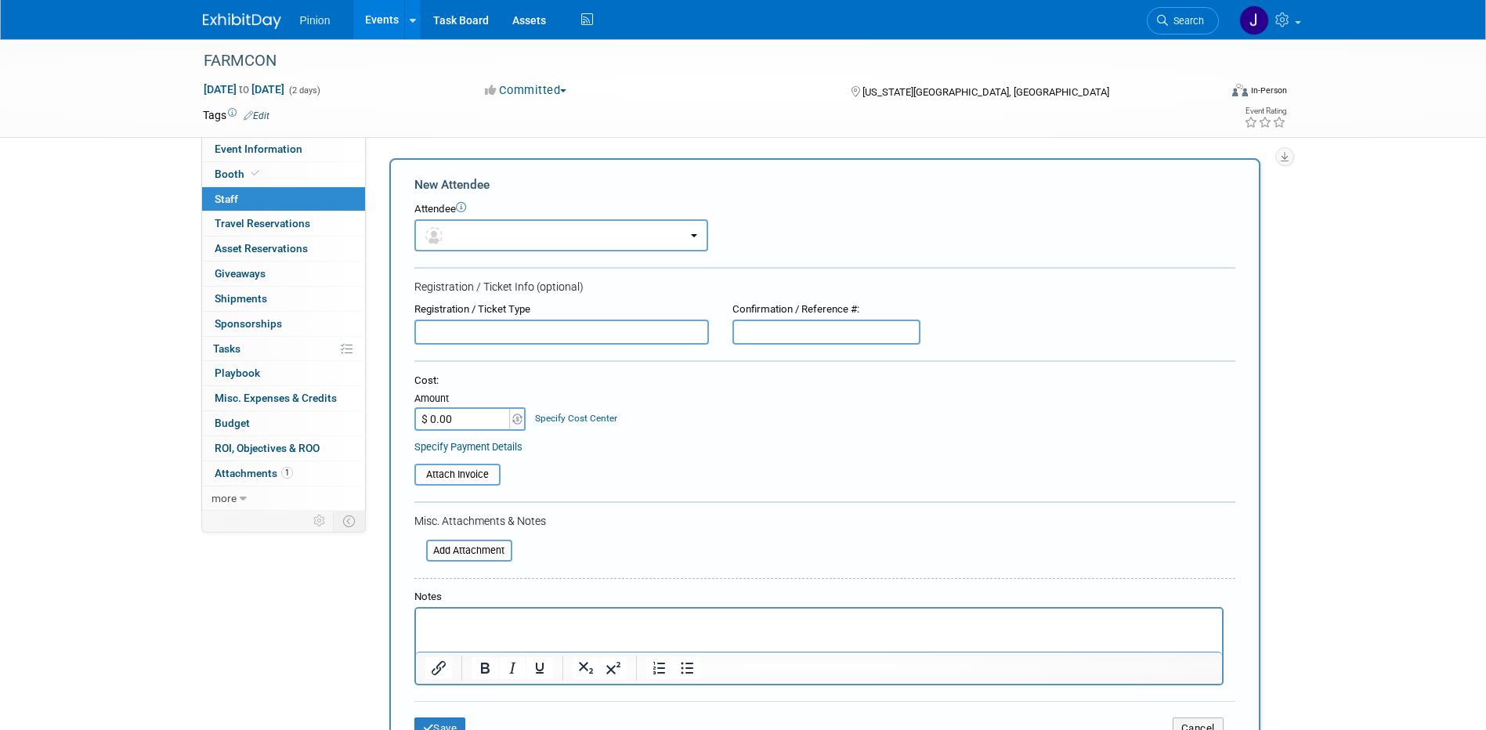
click at [487, 617] on p "Rich Text Area. Press ALT-0 for help." at bounding box center [818, 623] width 788 height 16
click at [458, 724] on button "Save" at bounding box center [440, 728] width 52 height 22
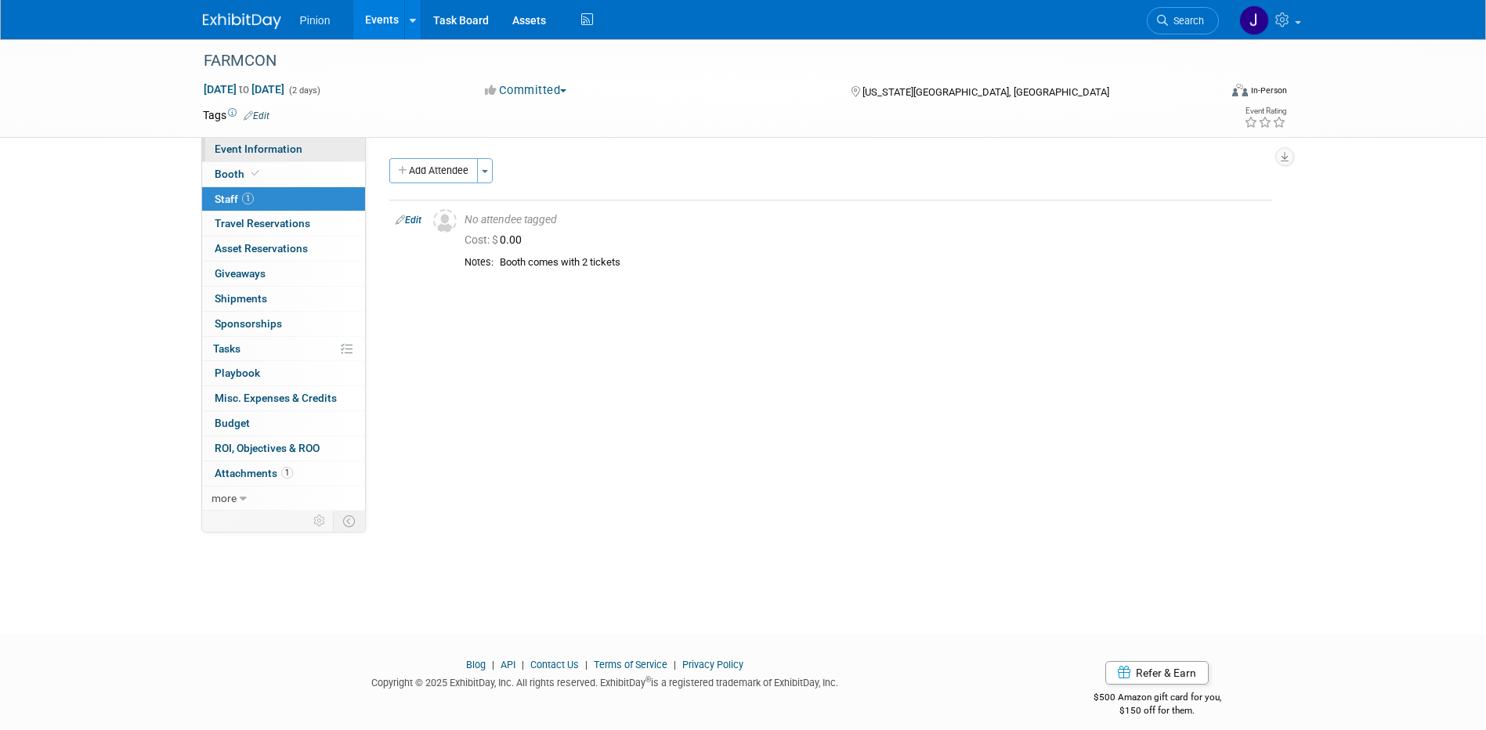
click at [287, 143] on span "Event Information" at bounding box center [259, 149] width 88 height 13
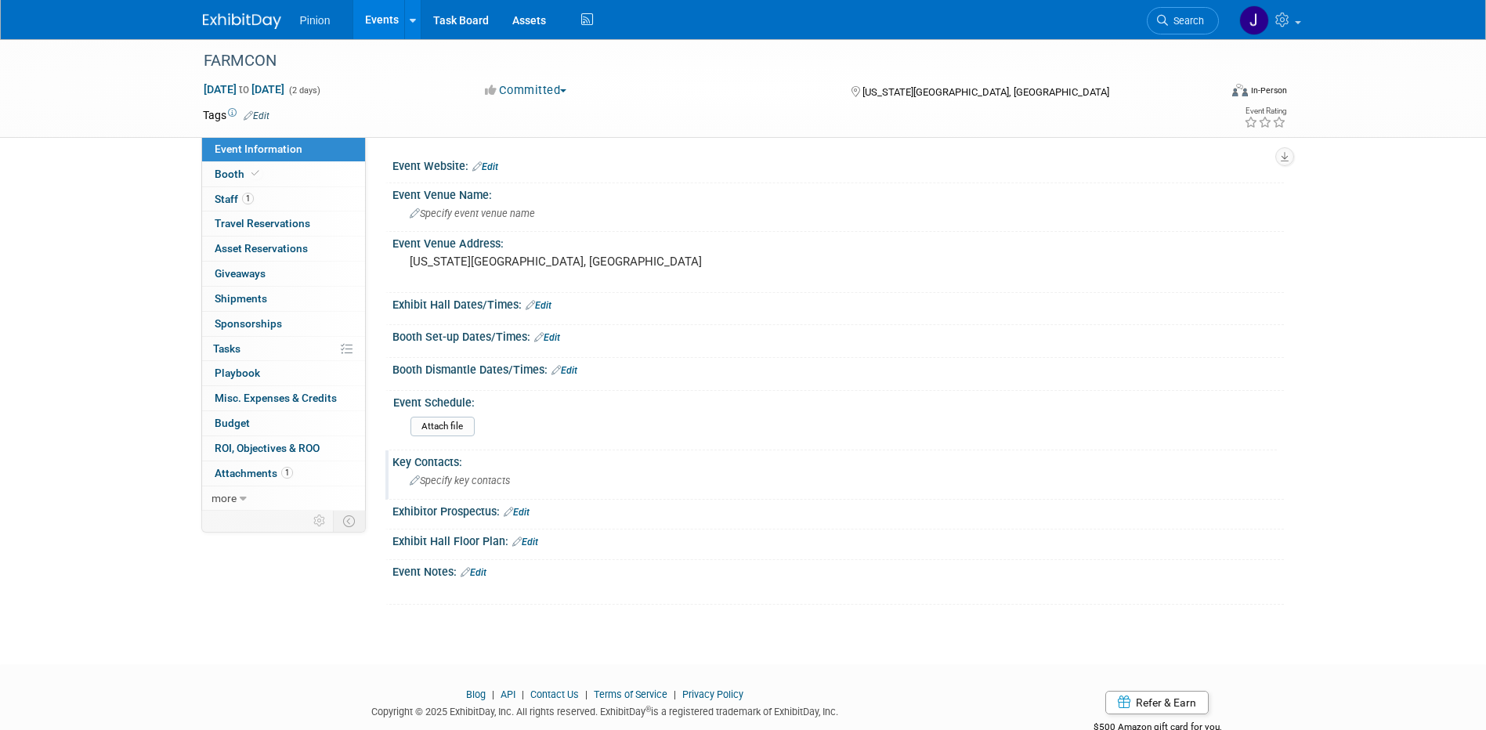
click at [495, 479] on span "Specify key contacts" at bounding box center [460, 481] width 100 height 12
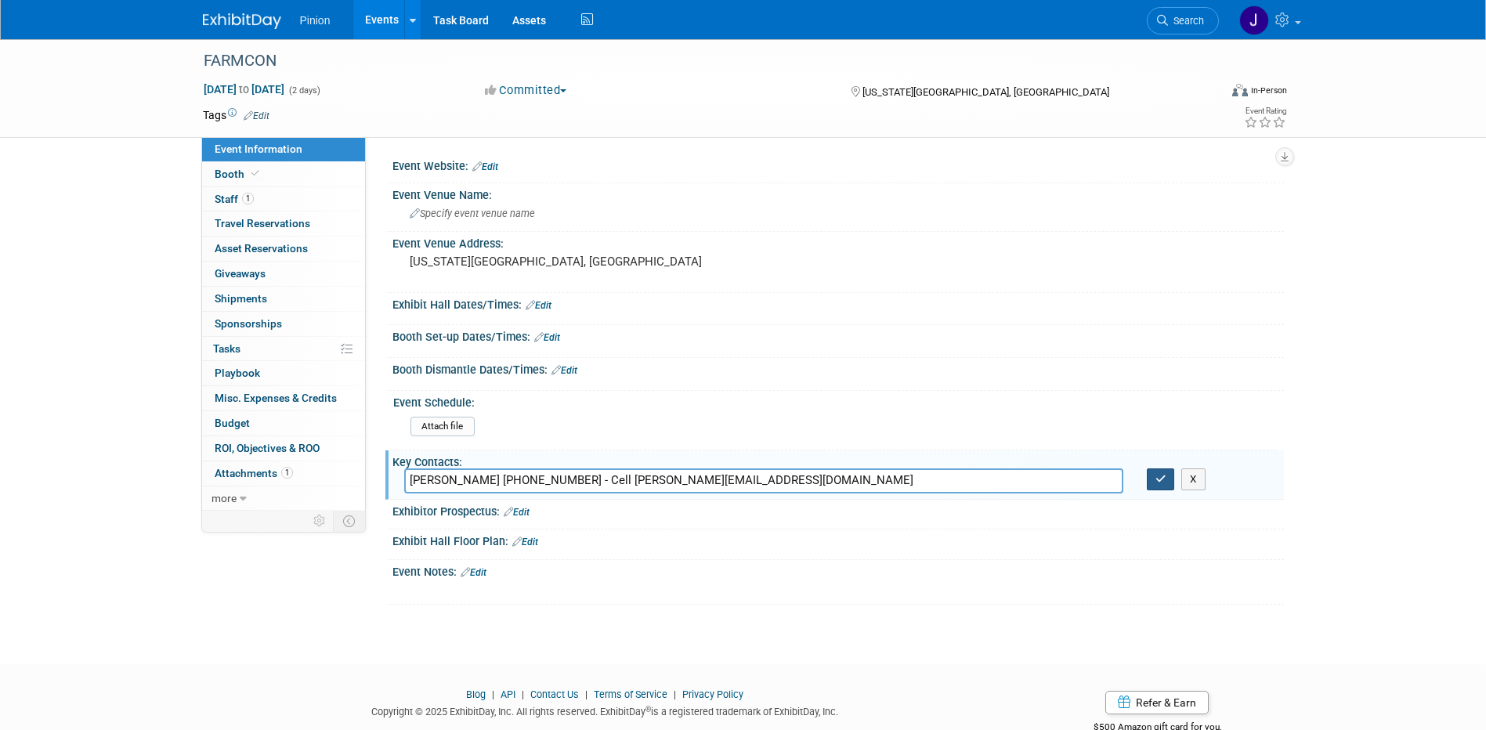
type input "[PERSON_NAME] [PHONE_NUMBER] - Cell [PERSON_NAME][EMAIL_ADDRESS][DOMAIN_NAME]"
click at [1159, 482] on icon "button" at bounding box center [1160, 479] width 11 height 10
